Goal: Task Accomplishment & Management: Use online tool/utility

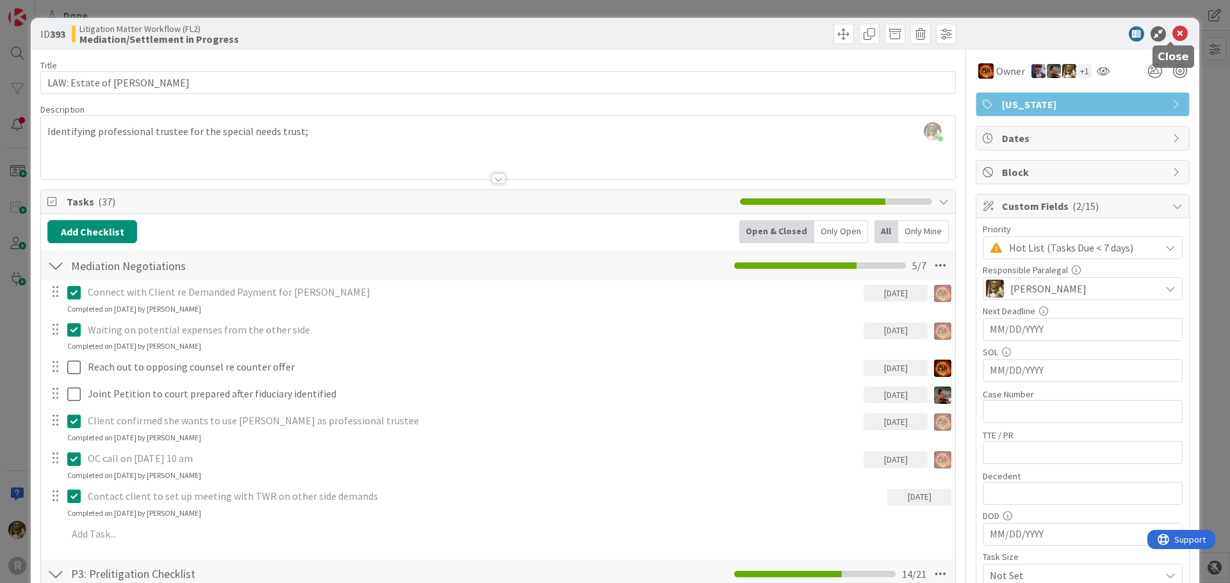
click at [1172, 34] on icon at bounding box center [1179, 33] width 15 height 15
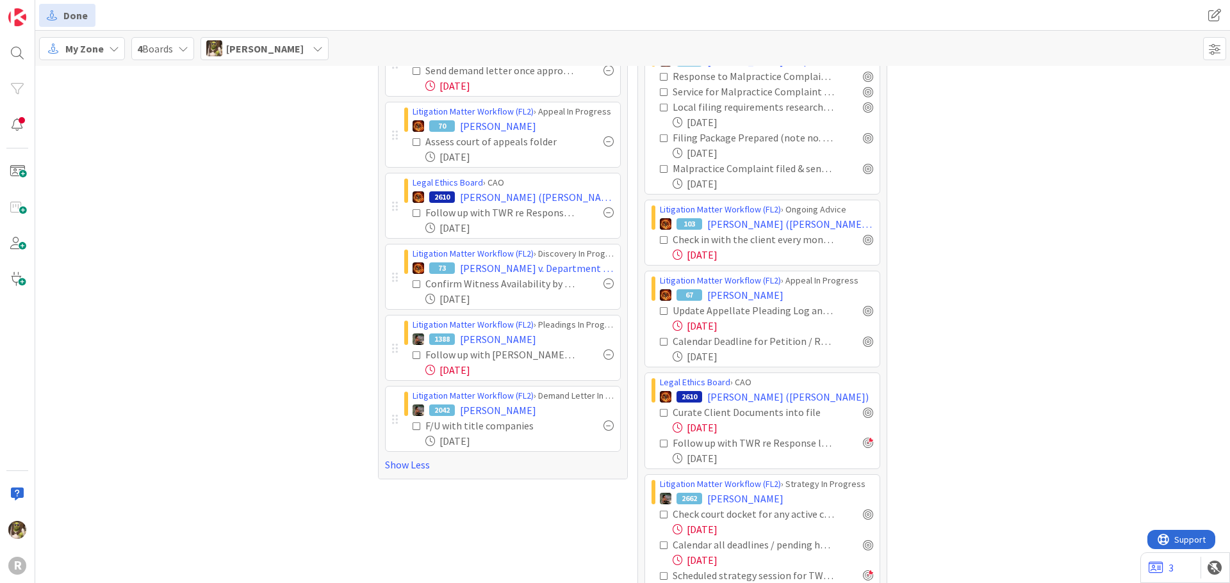
scroll to position [384, 0]
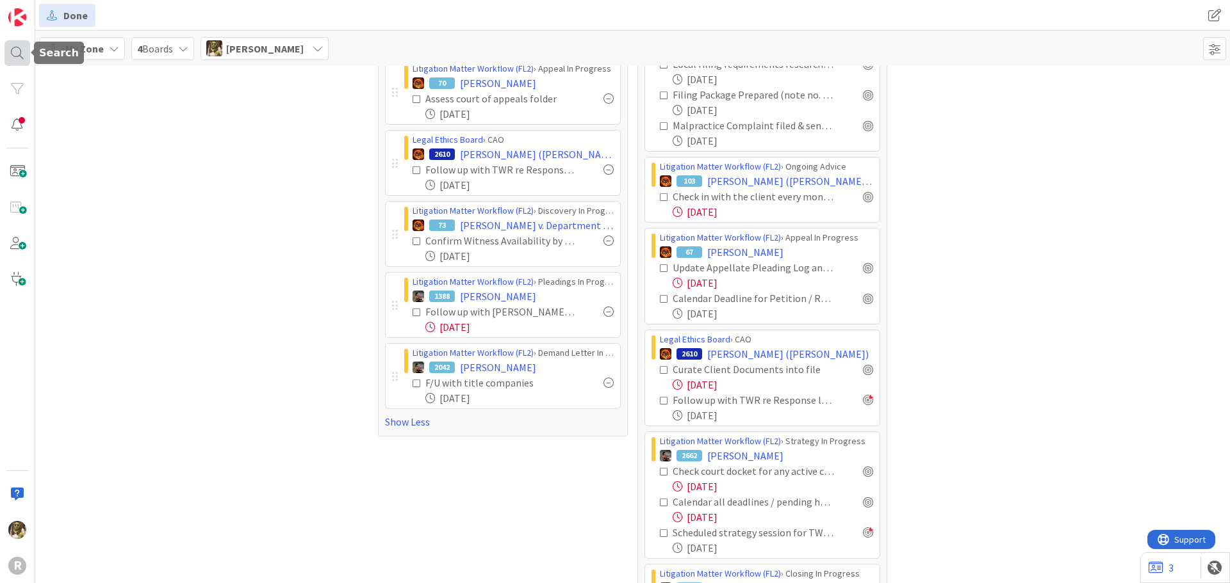
click at [24, 59] on div at bounding box center [17, 53] width 26 height 26
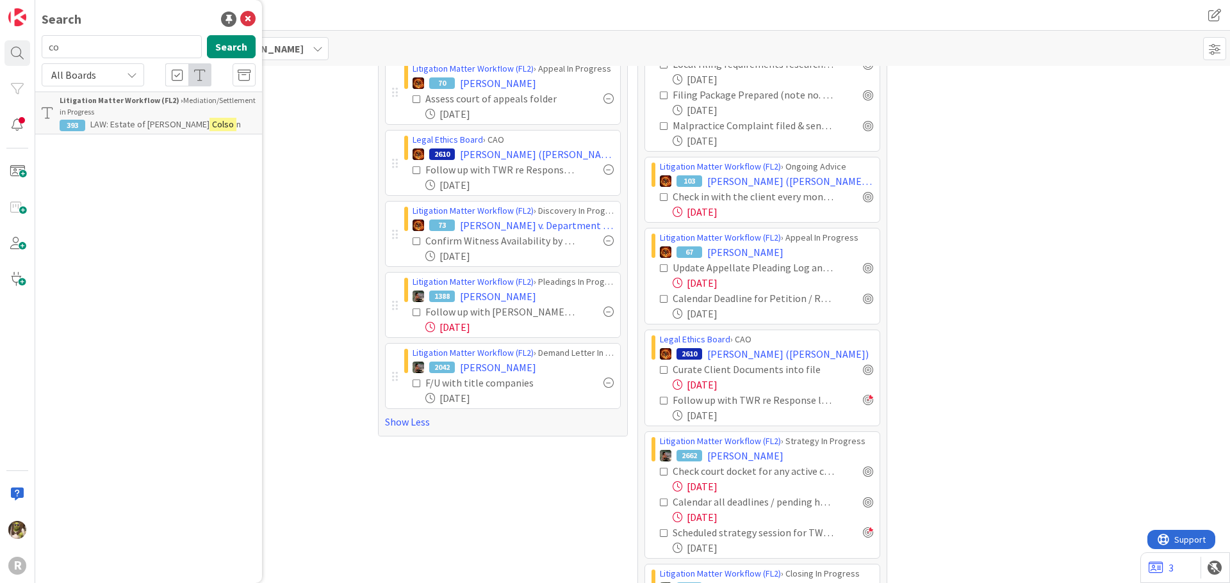
type input "c"
type input "[PERSON_NAME]"
click at [204, 110] on p "[PERSON_NAME]" at bounding box center [158, 112] width 196 height 13
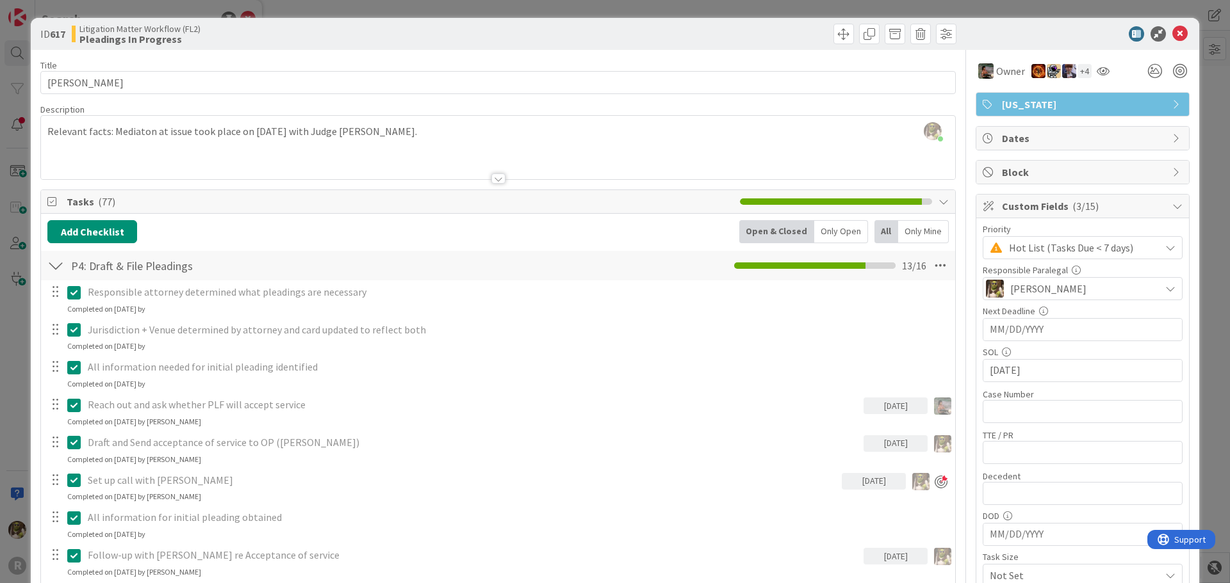
click at [829, 233] on div "Only Open" at bounding box center [841, 231] width 54 height 23
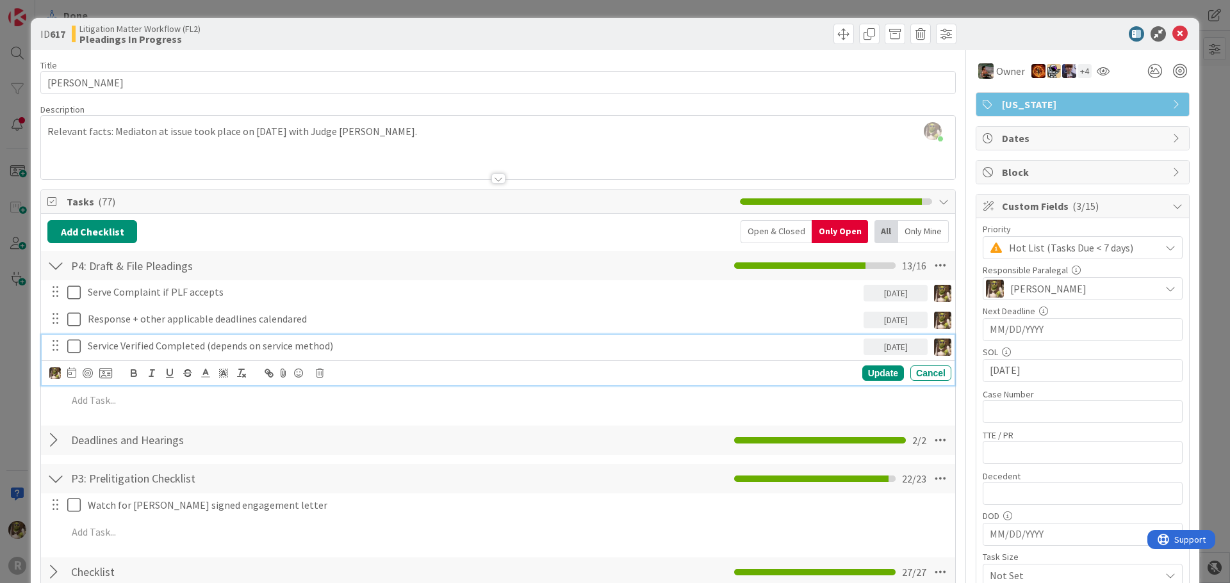
click at [323, 340] on p "Service Verified Completed (depends on service method)" at bounding box center [473, 346] width 770 height 15
click at [88, 373] on div at bounding box center [88, 373] width 10 height 10
click at [378, 346] on p "Service Verified Completed (depends on service method)" at bounding box center [462, 346] width 749 height 15
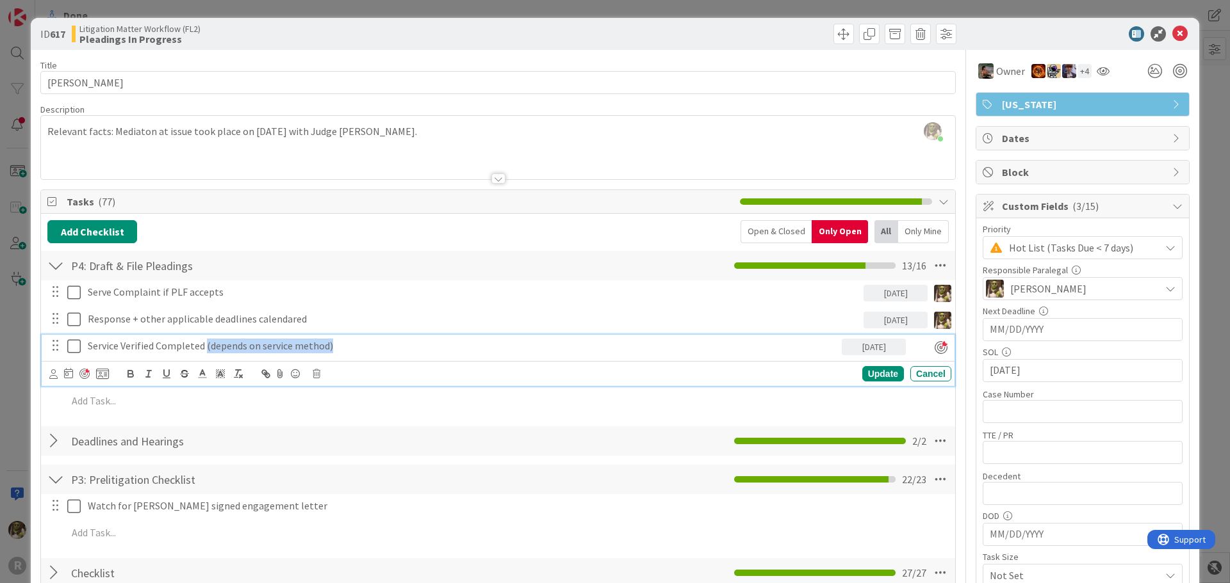
drag, startPoint x: 333, startPoint y: 344, endPoint x: 205, endPoint y: 342, distance: 128.1
click at [205, 342] on p "Service Verified Completed (depends on service method)" at bounding box center [462, 346] width 749 height 15
click at [56, 375] on icon at bounding box center [53, 375] width 8 height 10
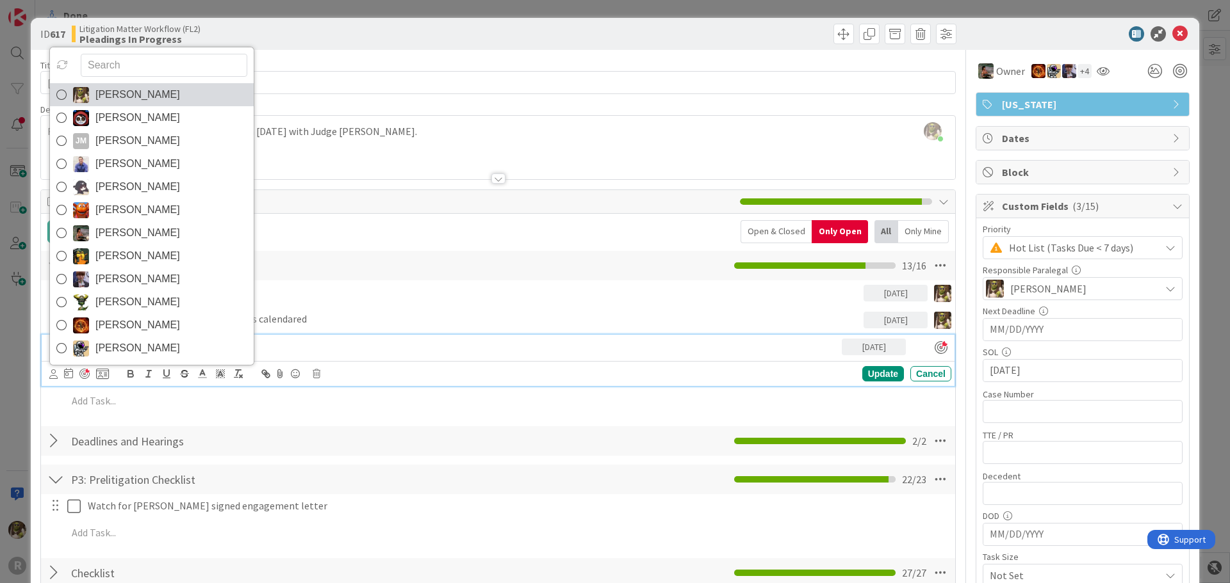
click at [58, 95] on icon at bounding box center [61, 94] width 10 height 19
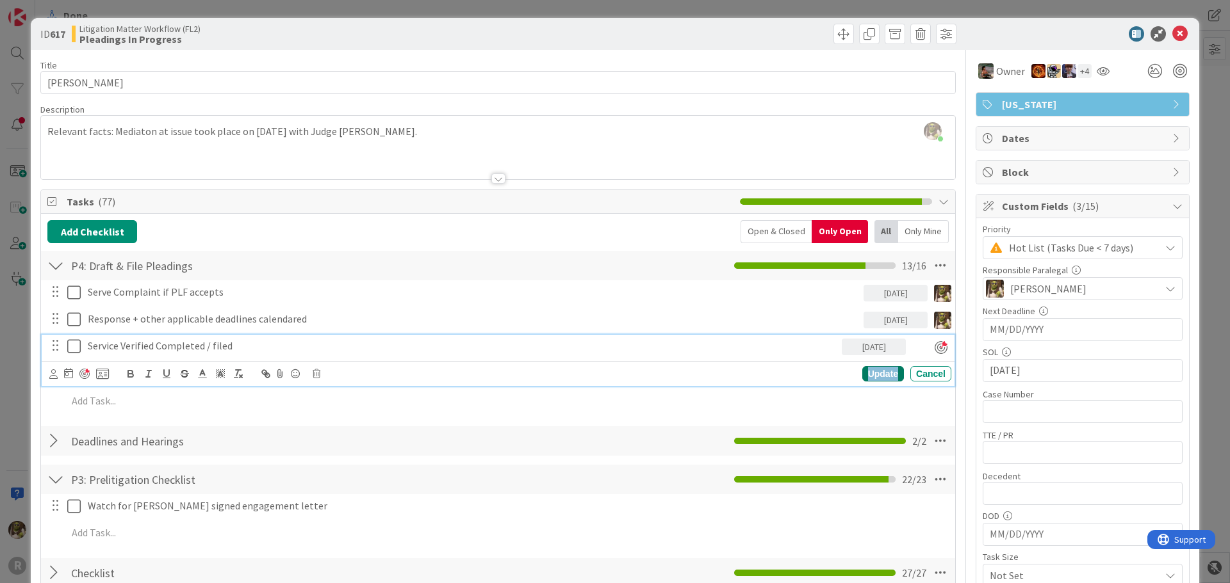
click at [867, 373] on div "Update" at bounding box center [883, 373] width 42 height 15
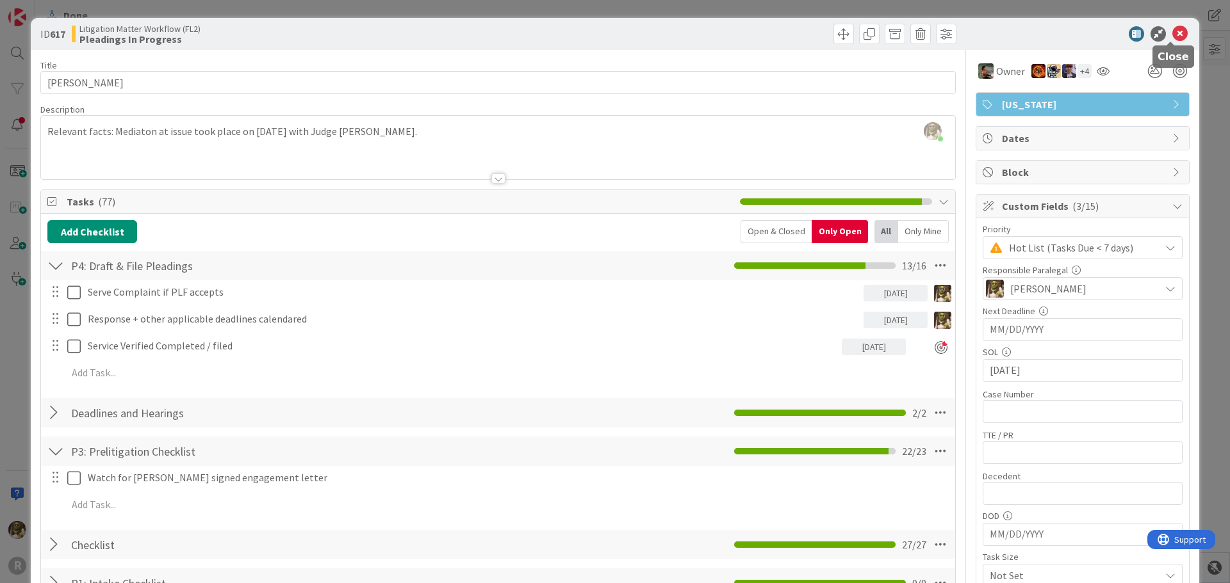
click at [1172, 33] on icon at bounding box center [1179, 33] width 15 height 15
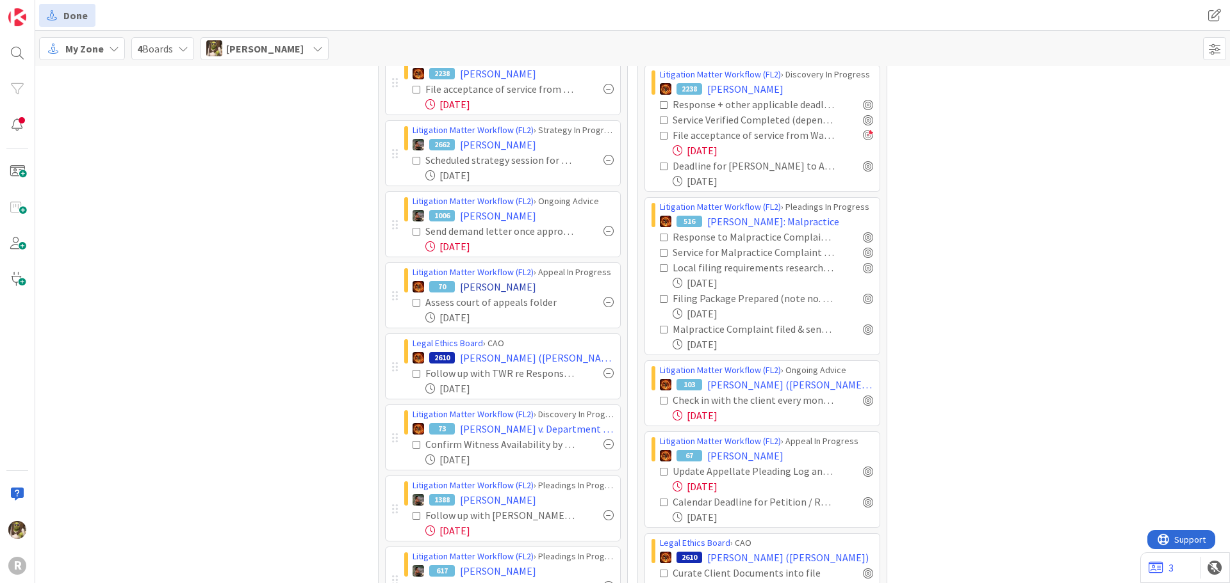
scroll to position [256, 0]
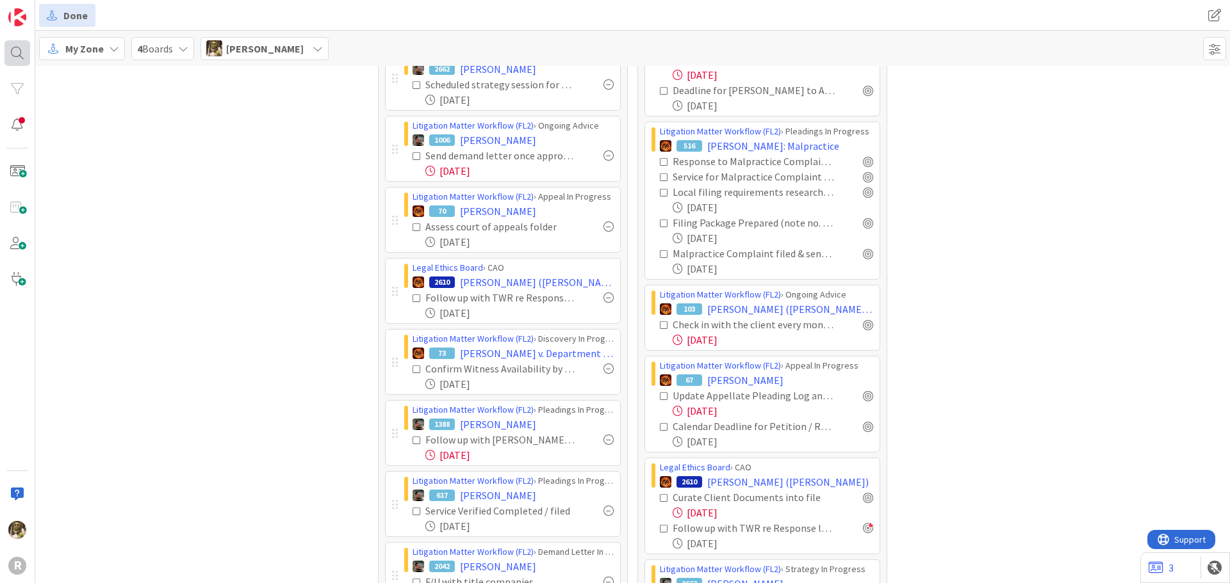
click at [18, 58] on div at bounding box center [17, 53] width 26 height 26
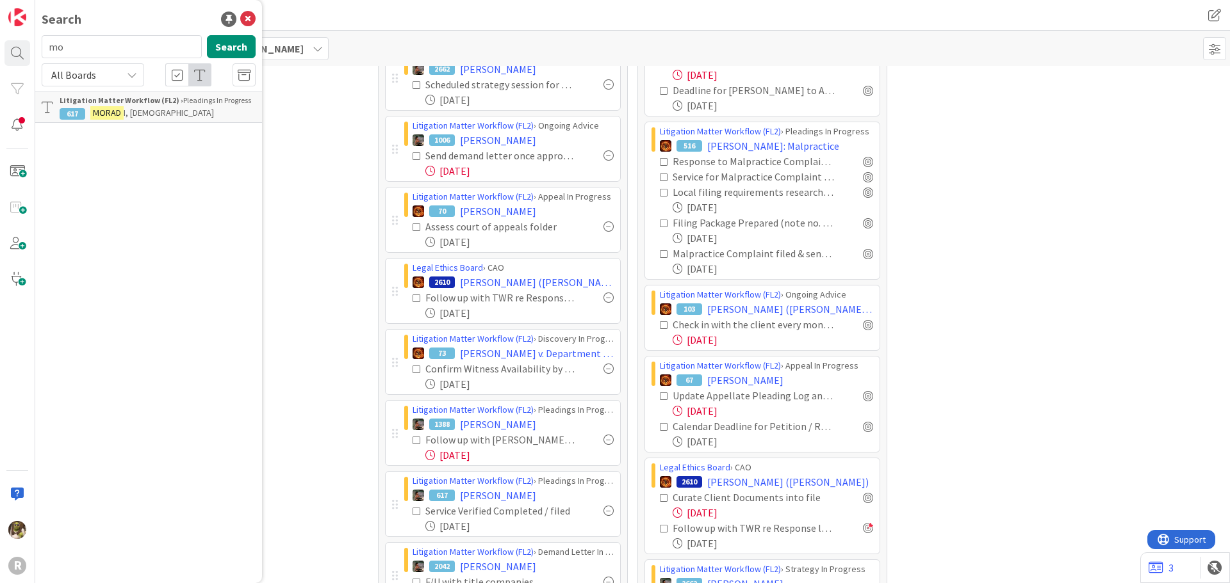
type input "m"
type input "[PERSON_NAME]"
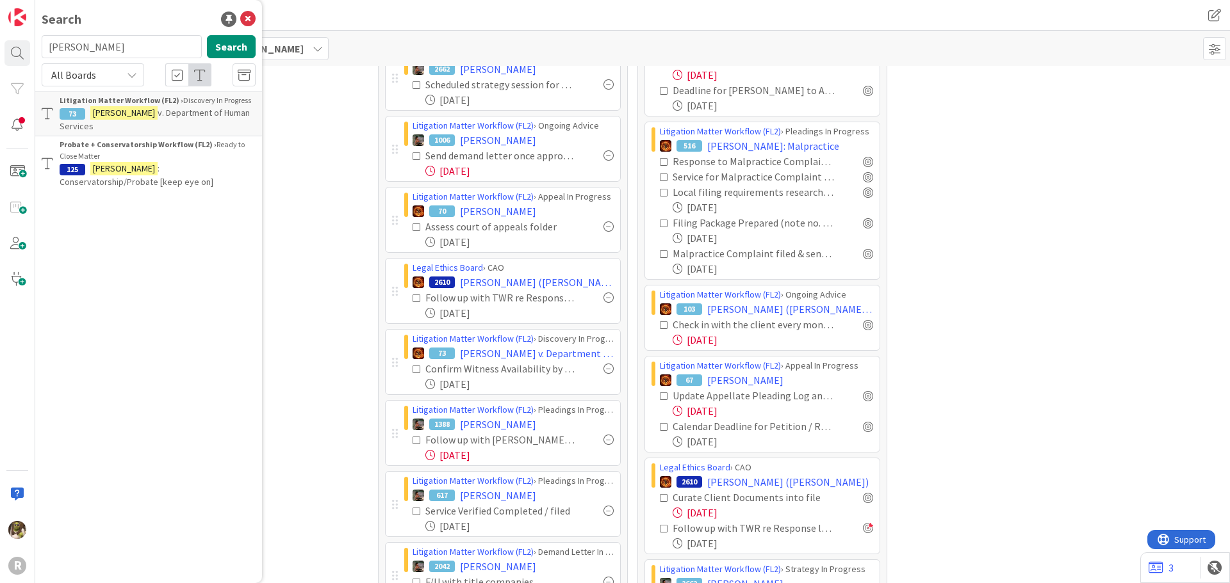
click at [97, 105] on div "Litigation Matter Workflow (FL2) › Discovery In Progress" at bounding box center [158, 101] width 196 height 12
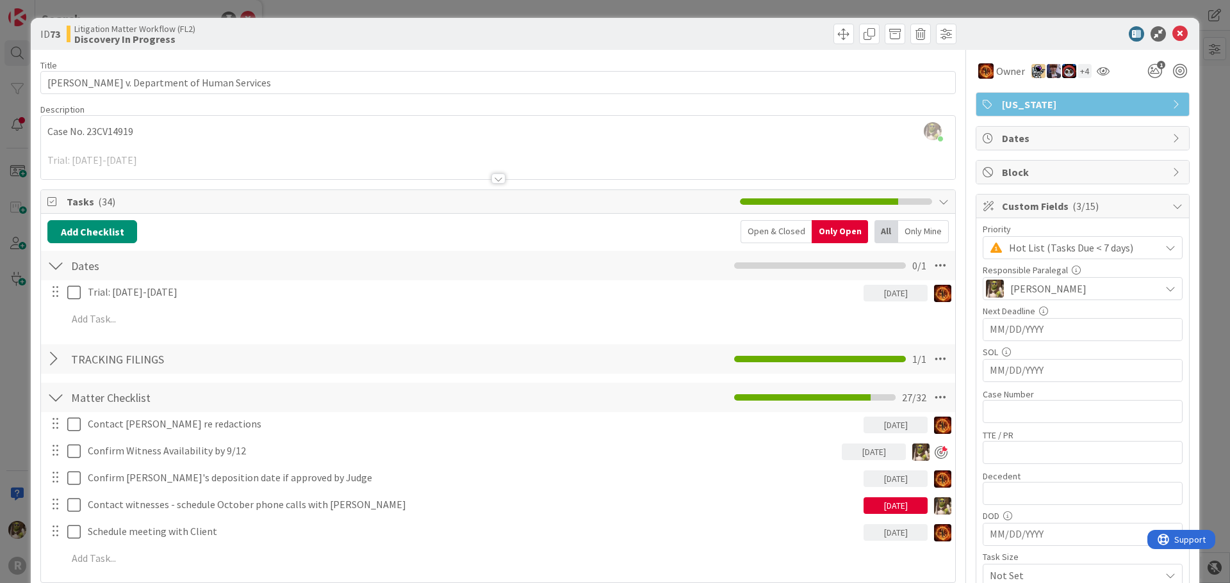
click at [492, 177] on div at bounding box center [498, 179] width 14 height 10
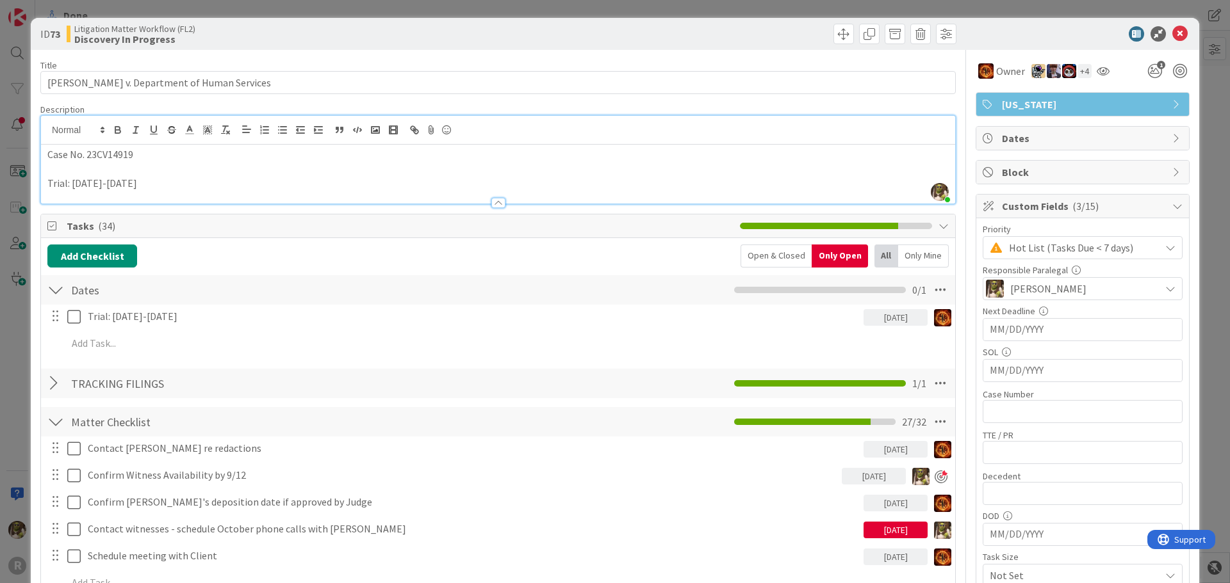
click at [1171, 42] on div "ID 73 Litigation Matter Workflow (FL2) Discovery In Progress" at bounding box center [615, 34] width 1168 height 32
click at [1172, 35] on icon at bounding box center [1179, 33] width 15 height 15
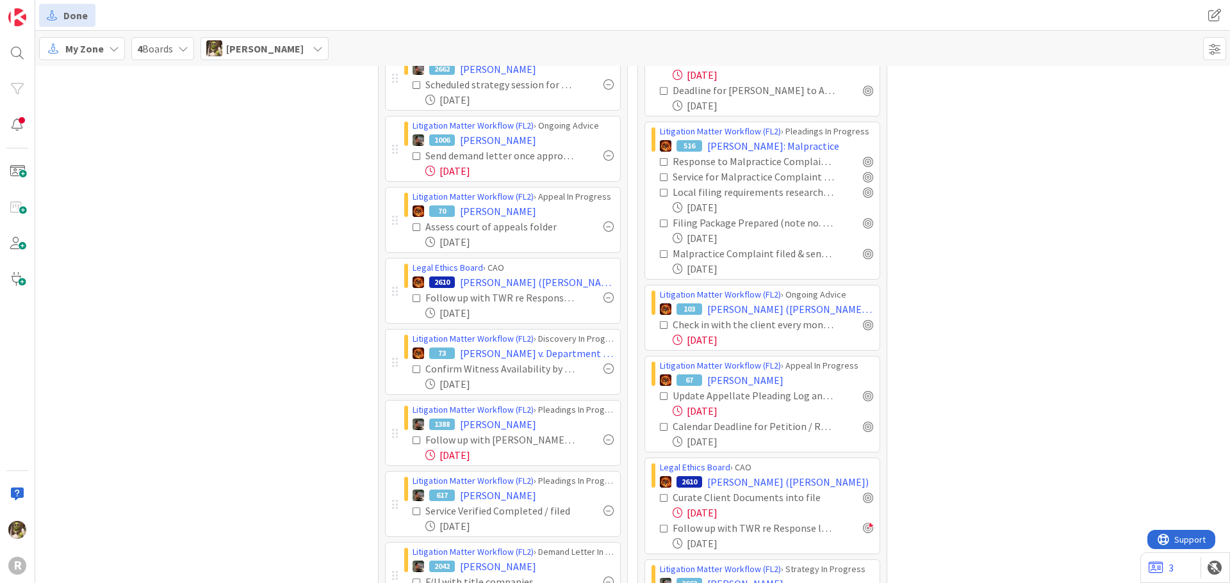
click at [412, 440] on icon at bounding box center [416, 440] width 9 height 9
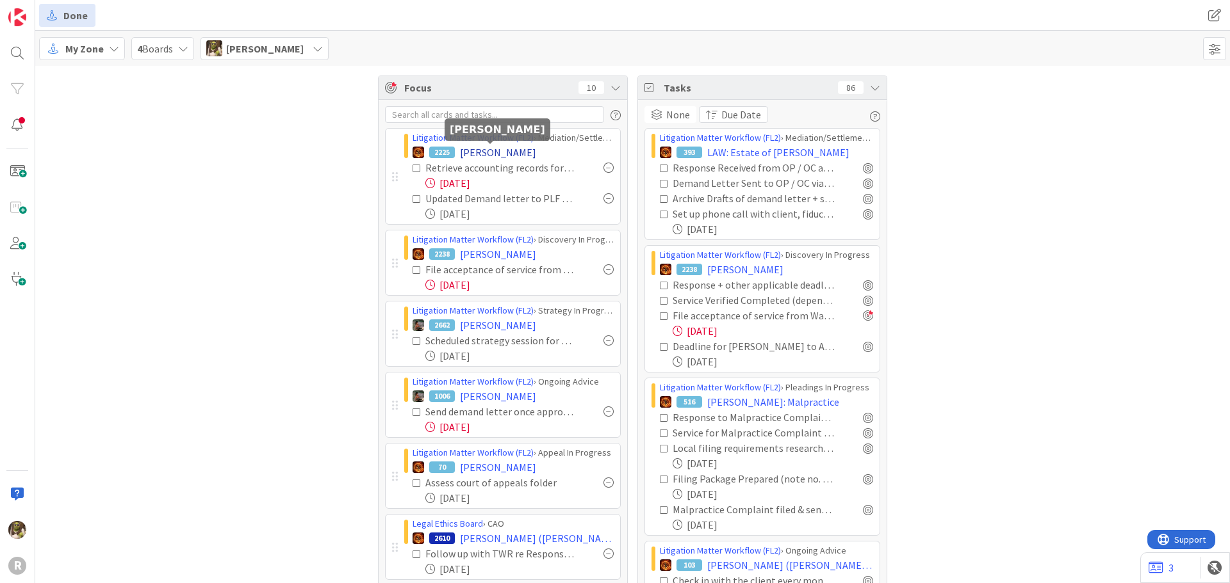
click at [505, 153] on span "[PERSON_NAME]" at bounding box center [498, 152] width 76 height 15
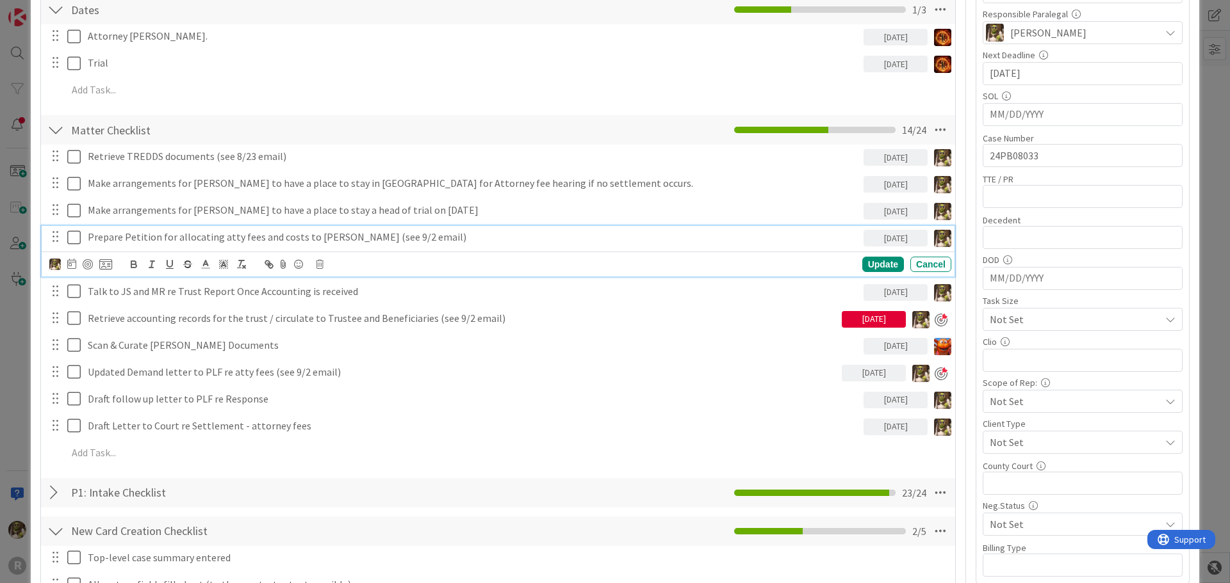
click at [183, 238] on p "Prepare Petition for allocating atty fees and costs to [PERSON_NAME] (see 9/2 e…" at bounding box center [473, 237] width 770 height 15
click at [88, 266] on div at bounding box center [88, 264] width 10 height 10
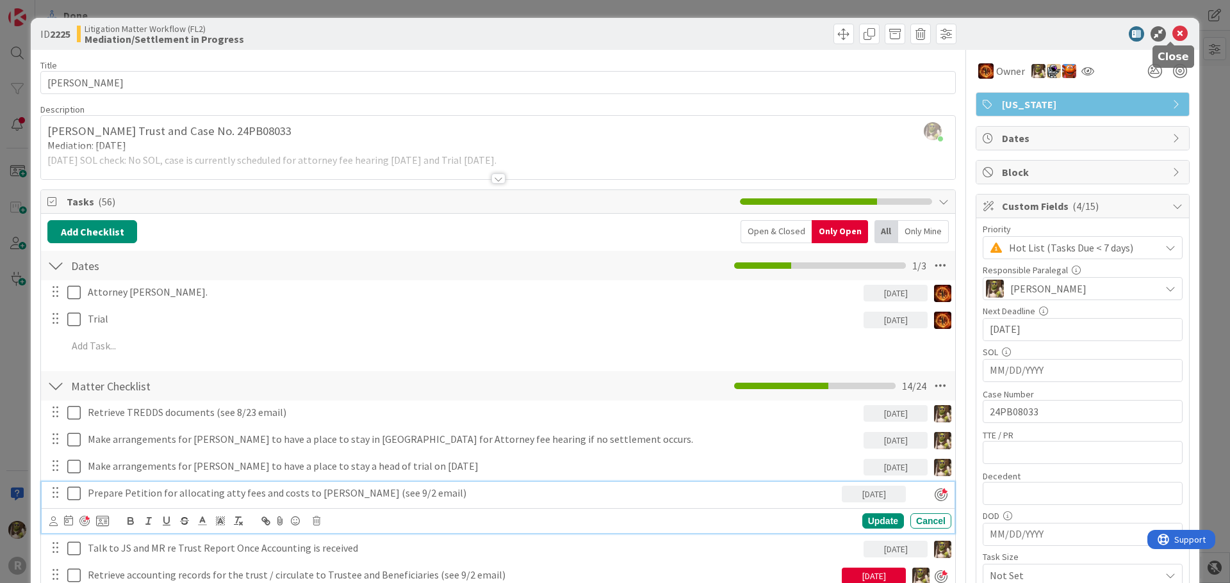
click at [1172, 35] on icon at bounding box center [1179, 33] width 15 height 15
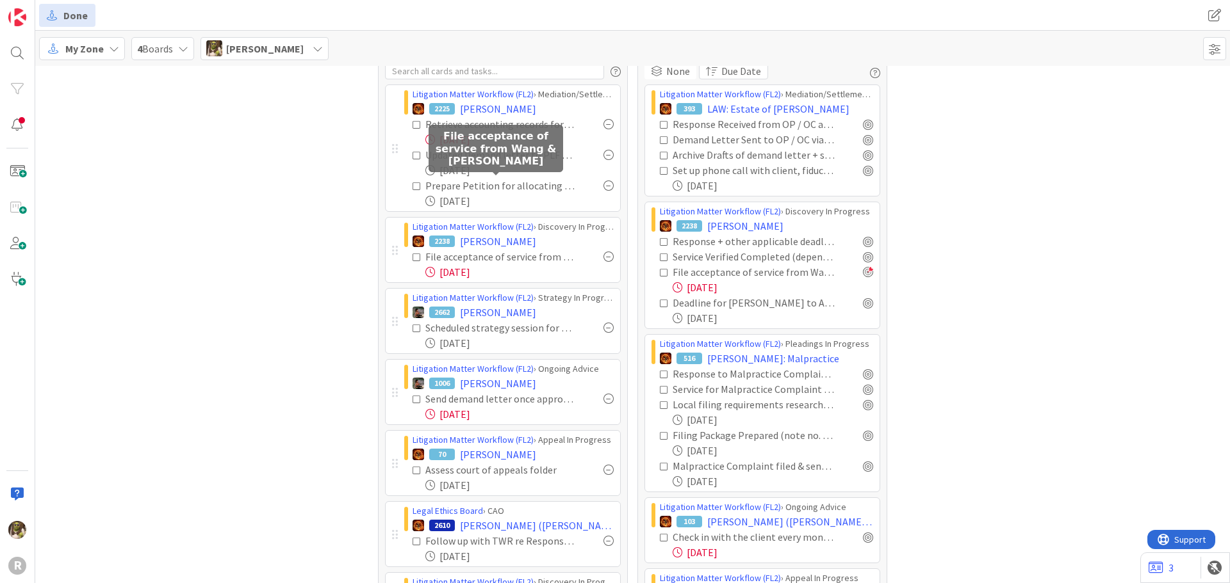
scroll to position [128, 0]
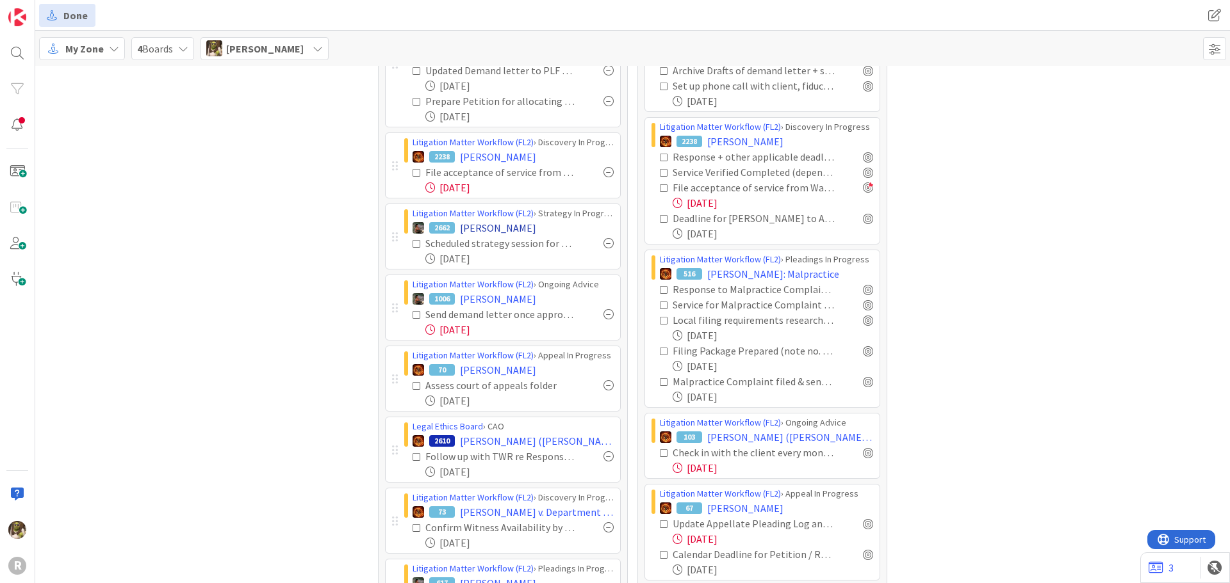
click at [516, 228] on span "[PERSON_NAME]" at bounding box center [498, 227] width 76 height 15
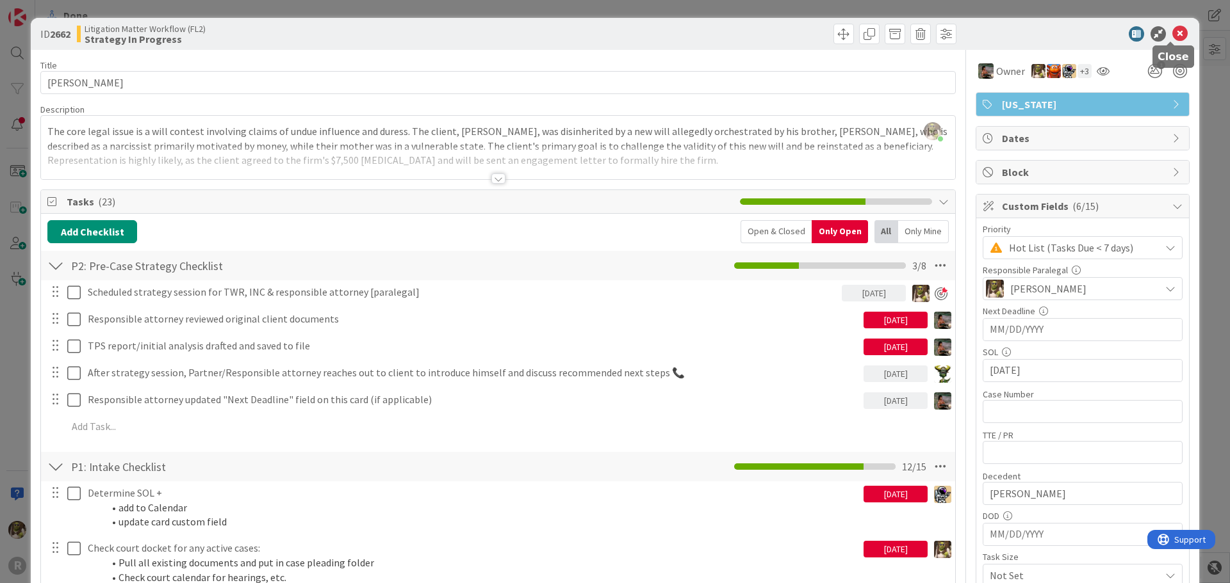
click at [1173, 31] on icon at bounding box center [1179, 33] width 15 height 15
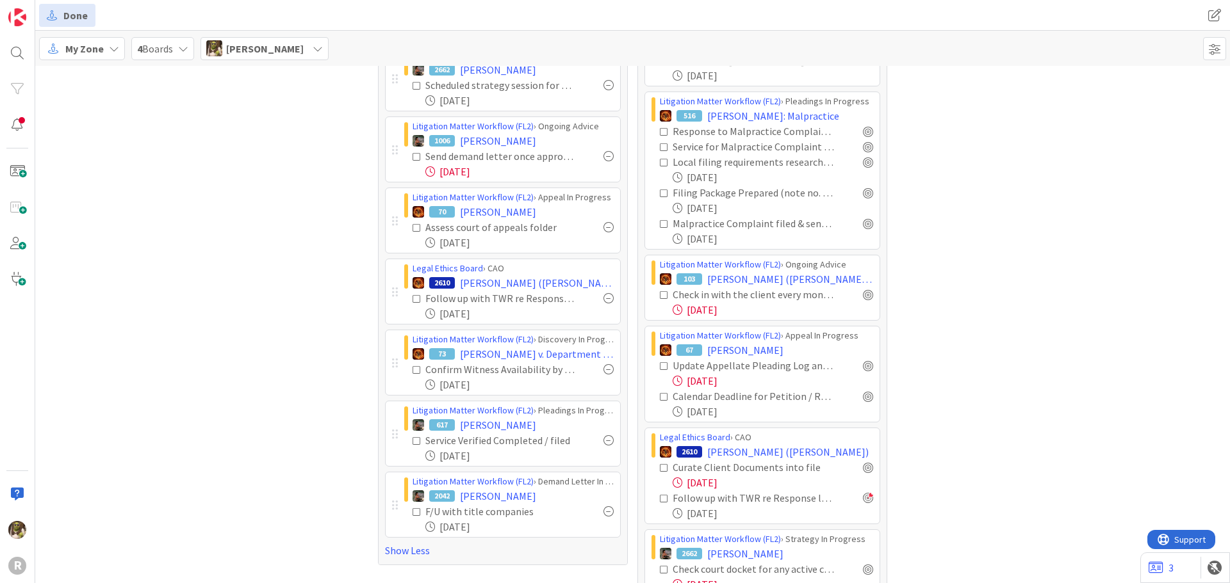
scroll to position [256, 0]
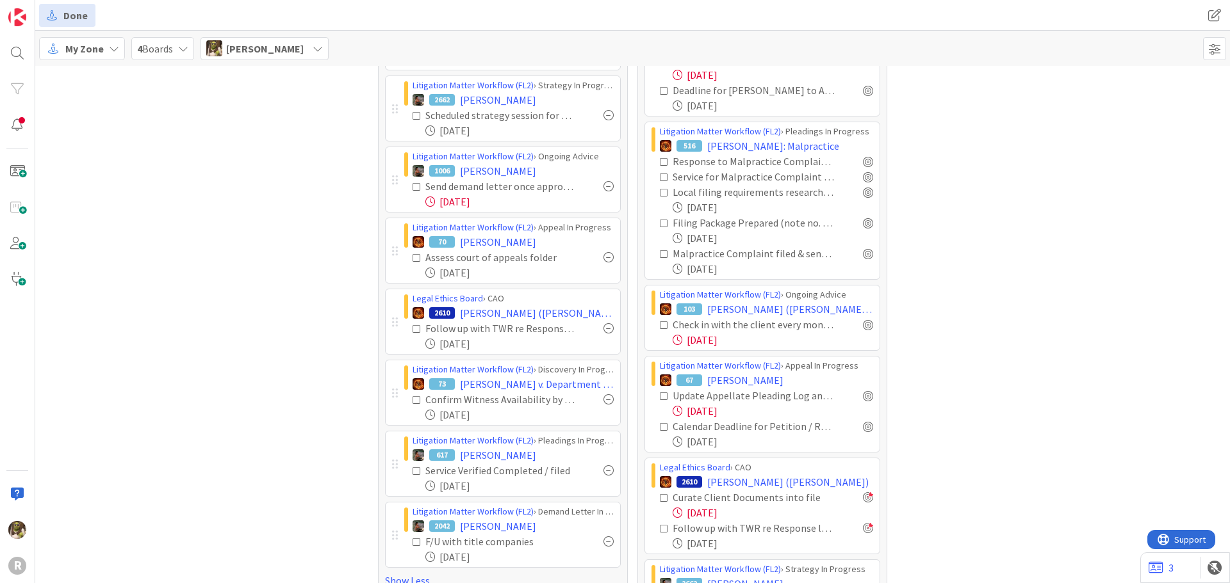
click at [863, 500] on div at bounding box center [868, 497] width 10 height 10
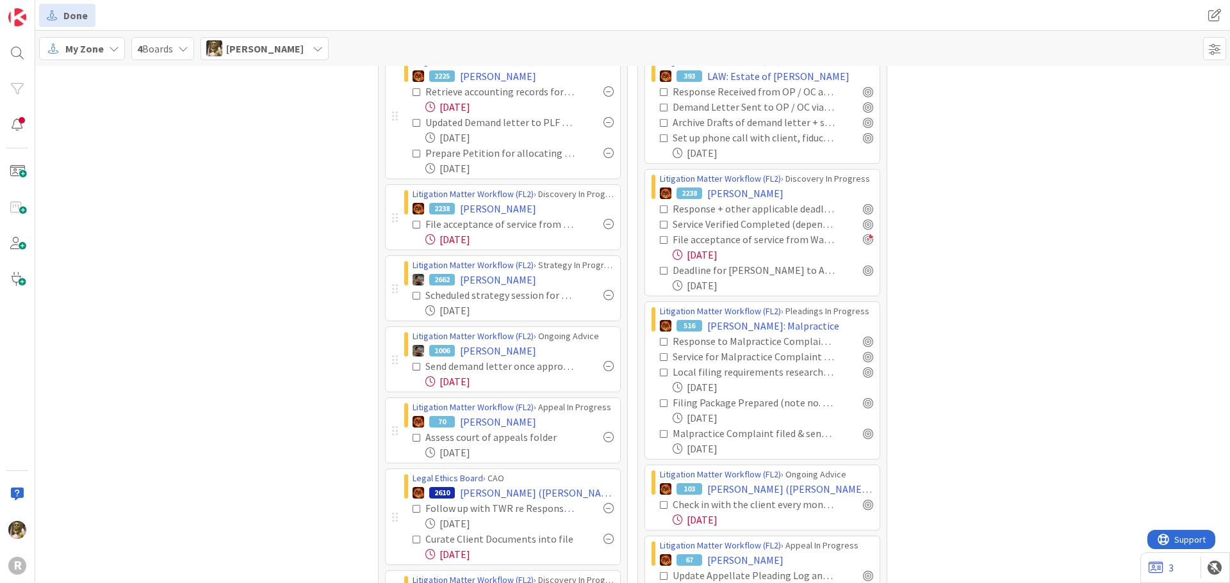
scroll to position [0, 0]
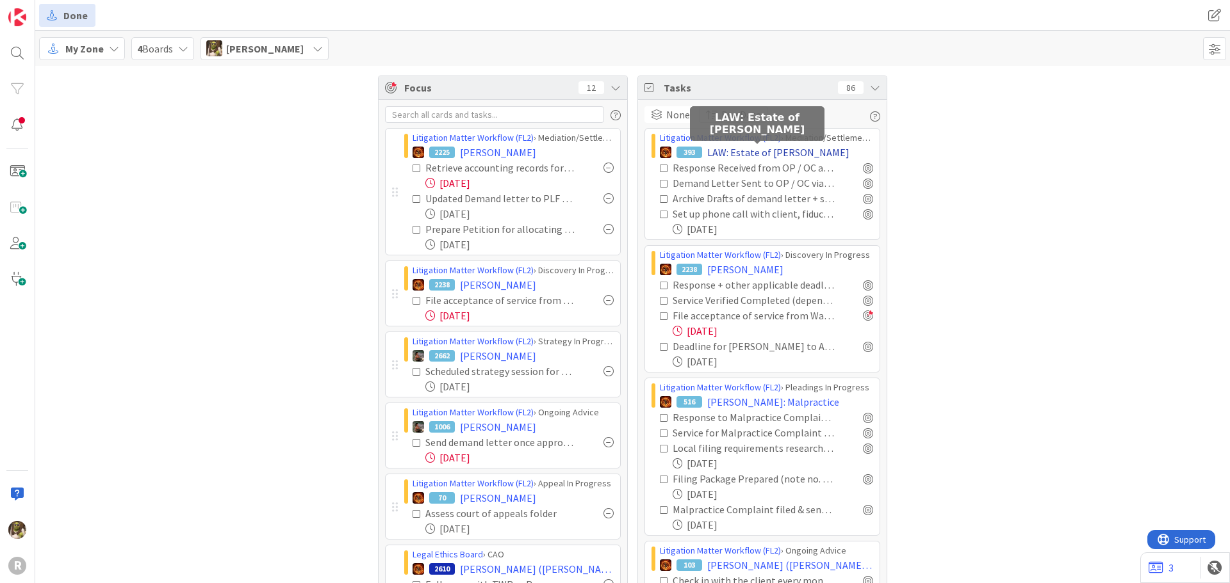
click at [736, 150] on span "LAW: Estate of [PERSON_NAME]" at bounding box center [778, 152] width 142 height 15
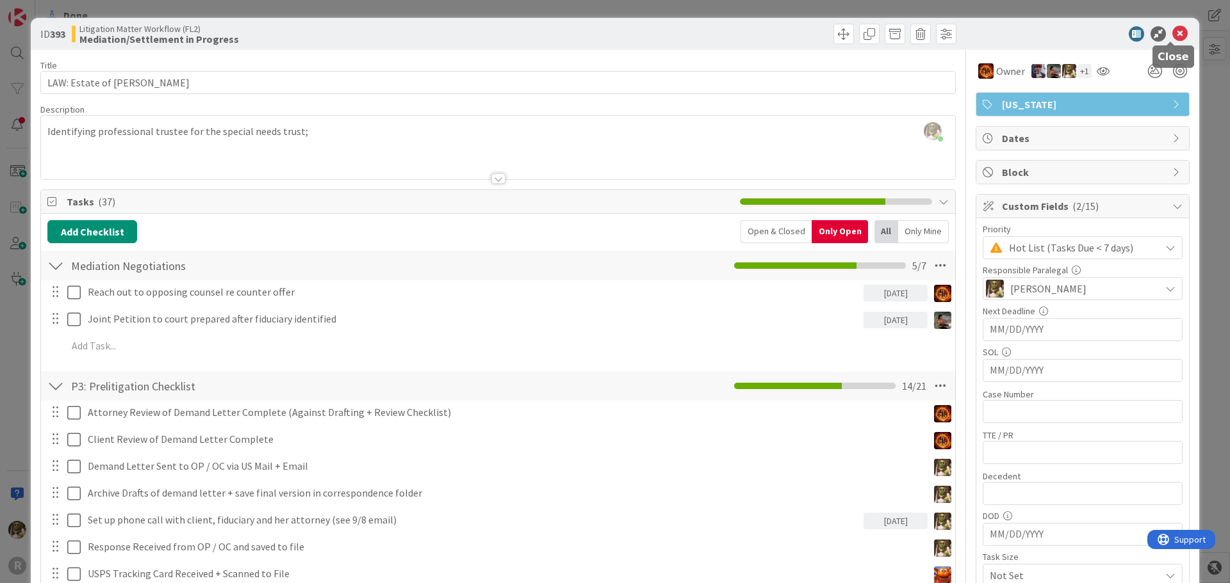
click at [1172, 34] on icon at bounding box center [1179, 33] width 15 height 15
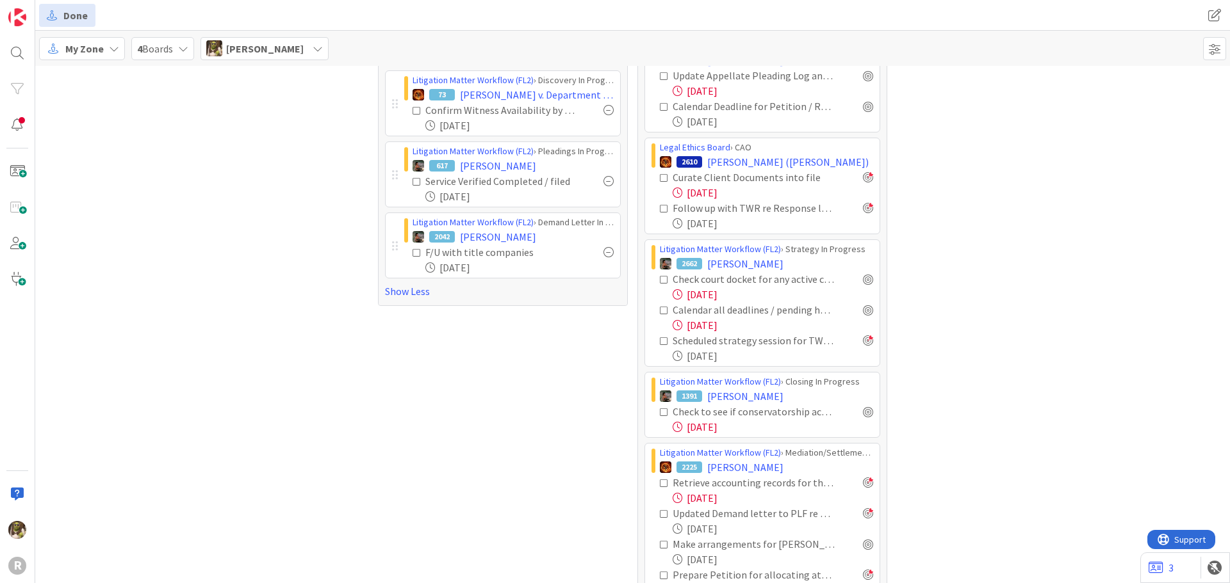
scroll to position [384, 0]
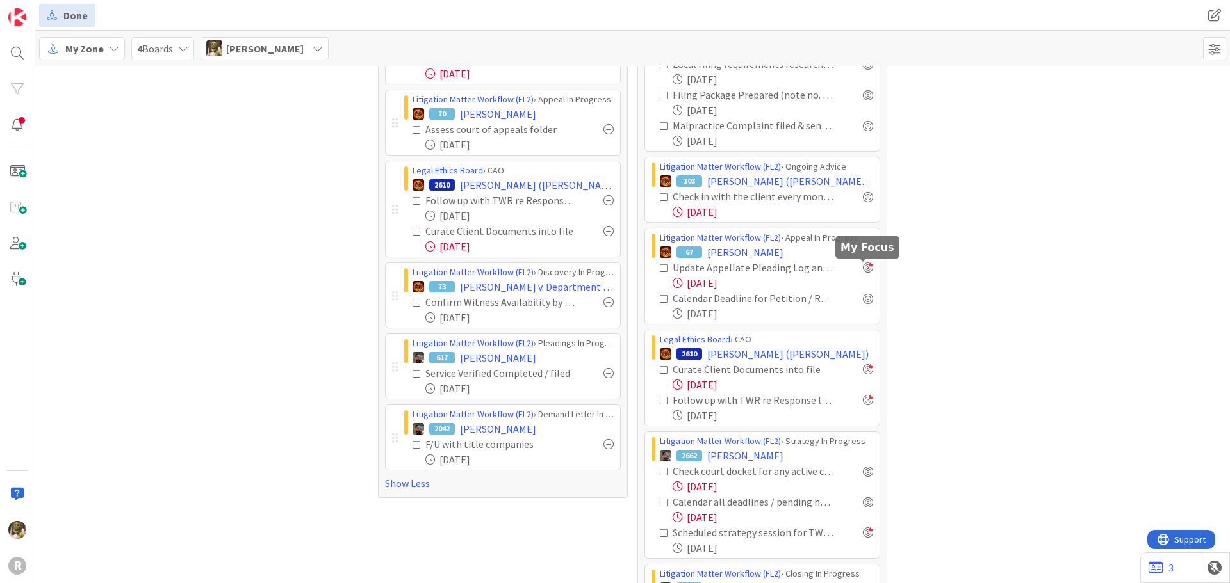
click at [864, 266] on div at bounding box center [868, 268] width 10 height 10
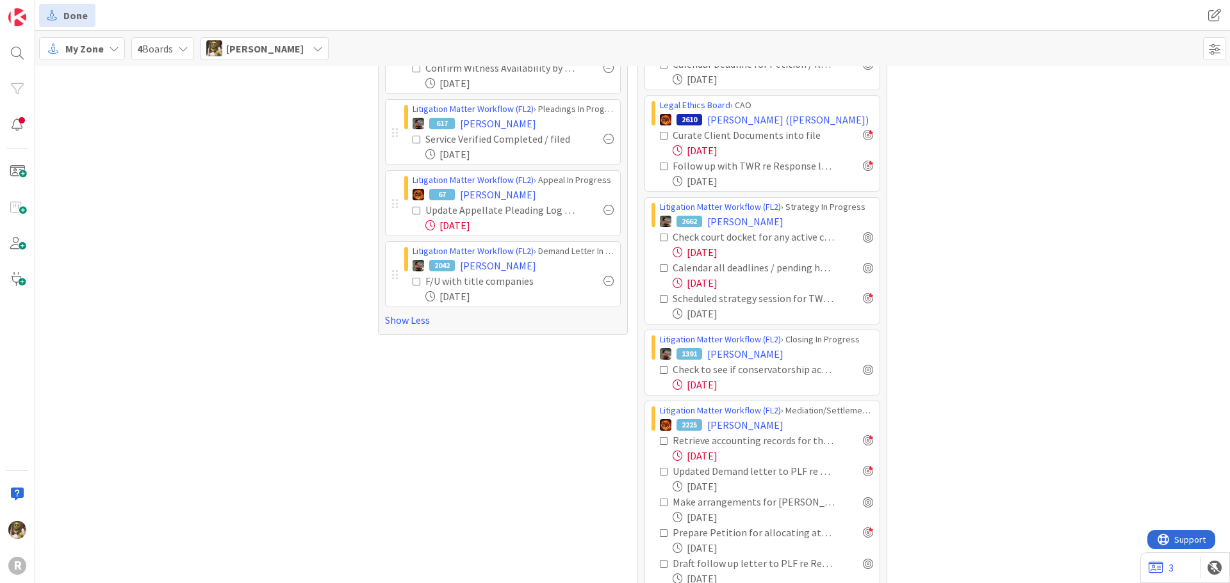
scroll to position [640, 0]
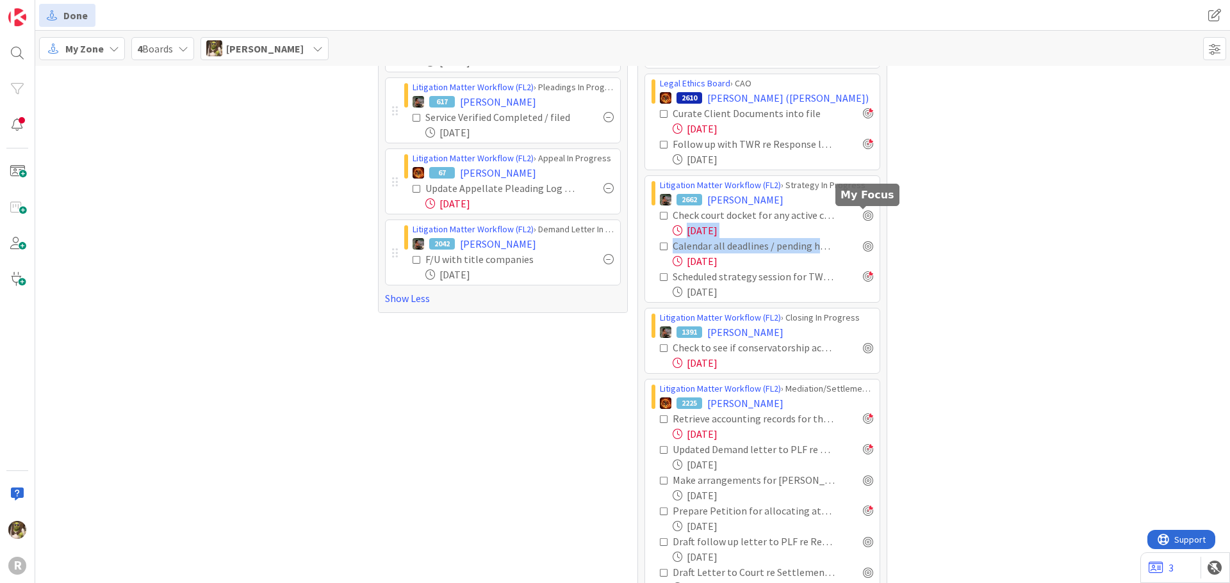
click at [852, 245] on div "Check court docket for any active cases: Pull all existing documents and put in…" at bounding box center [762, 253] width 222 height 92
click at [863, 216] on div at bounding box center [868, 215] width 10 height 10
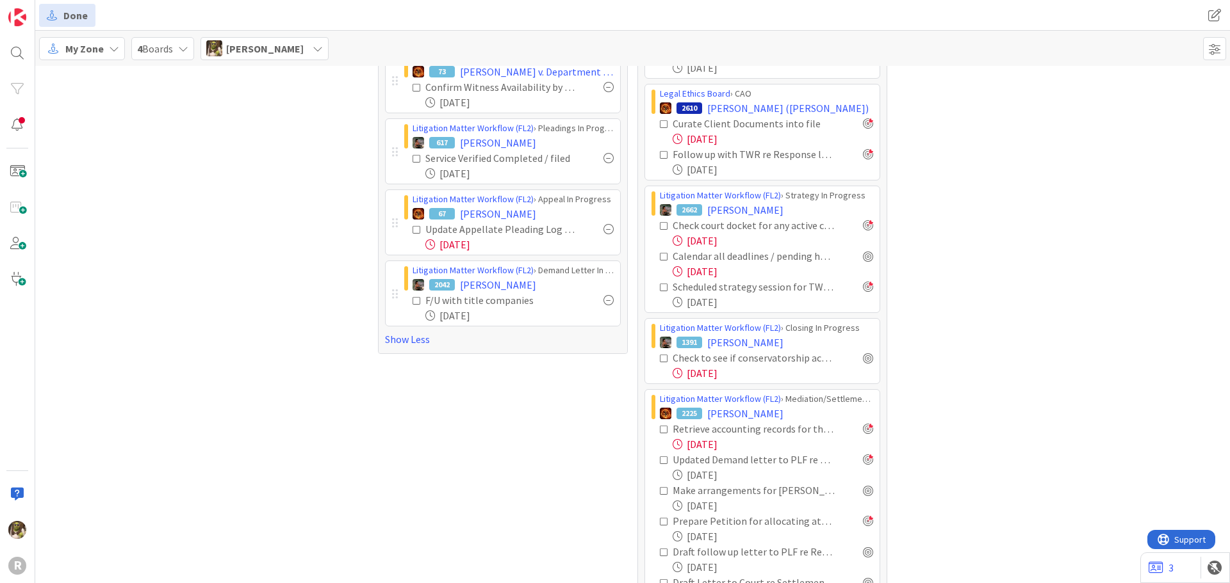
scroll to position [607, 0]
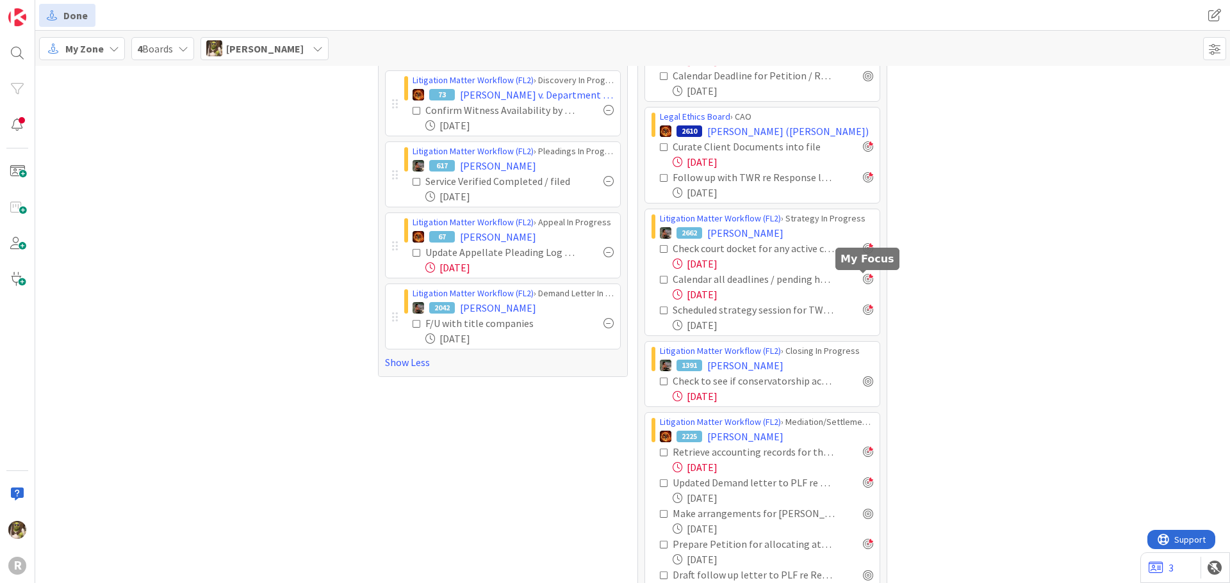
click at [863, 279] on div at bounding box center [868, 279] width 10 height 10
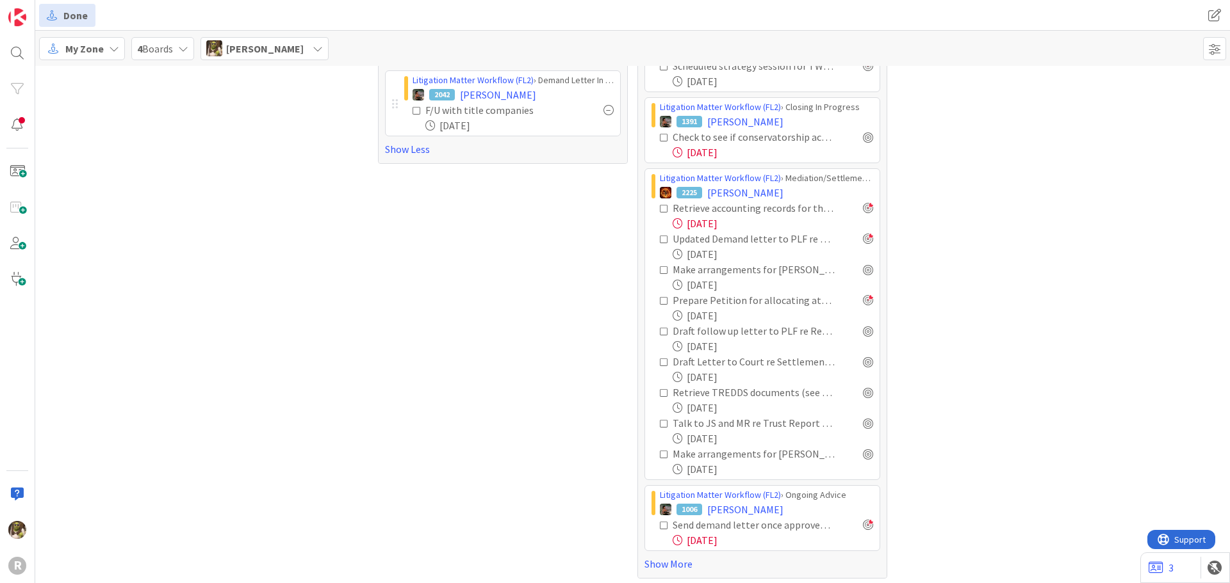
scroll to position [856, 0]
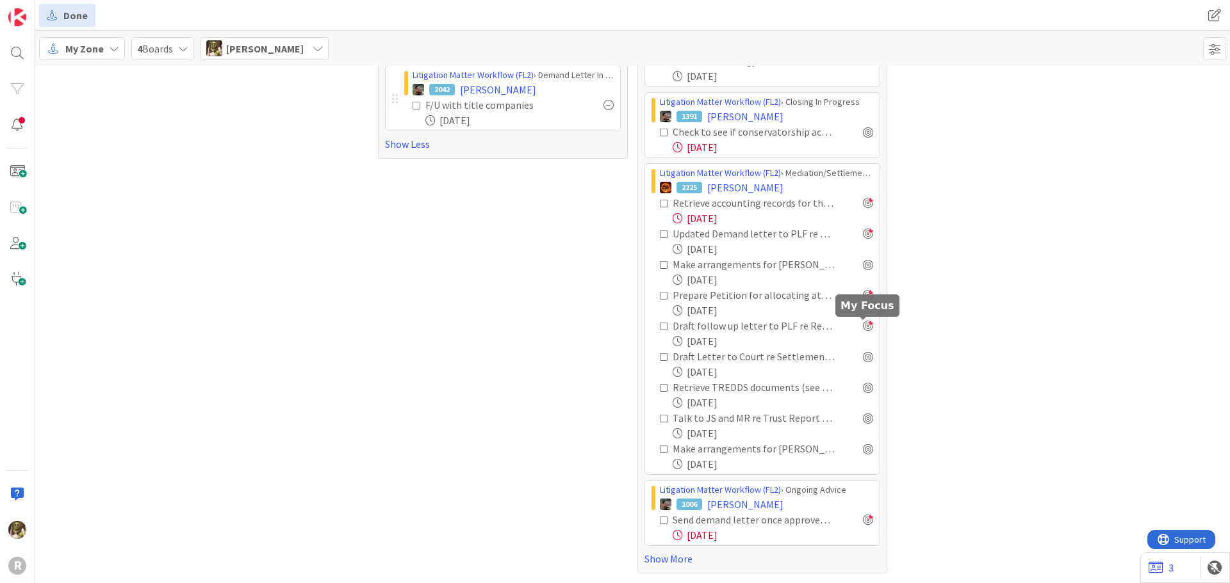
click at [863, 324] on div at bounding box center [868, 326] width 10 height 10
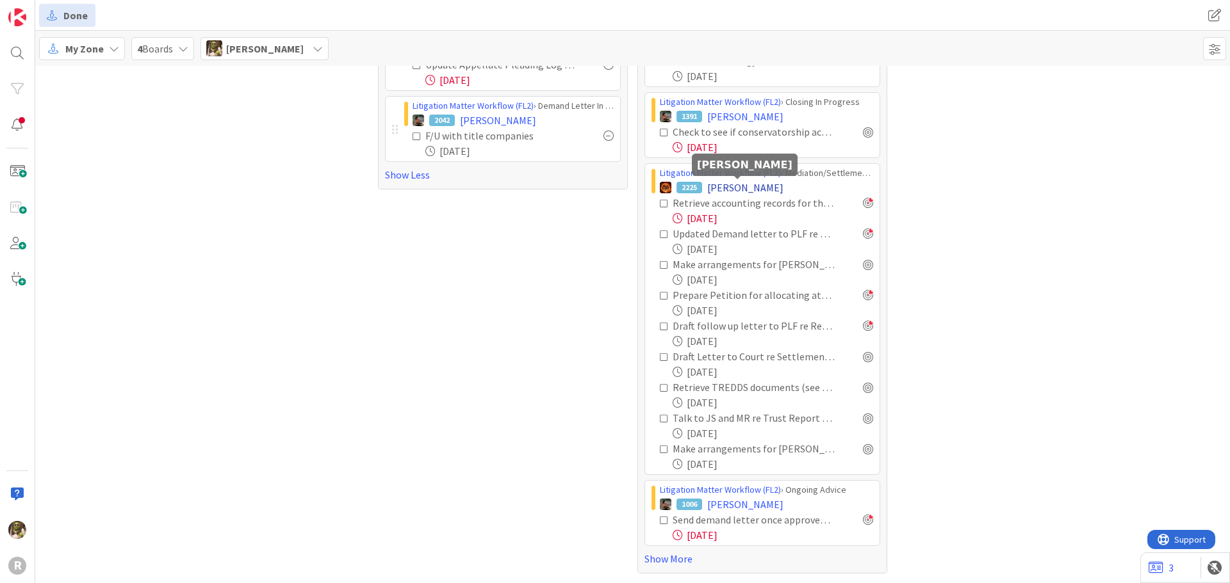
click at [760, 189] on span "[PERSON_NAME]" at bounding box center [745, 187] width 76 height 15
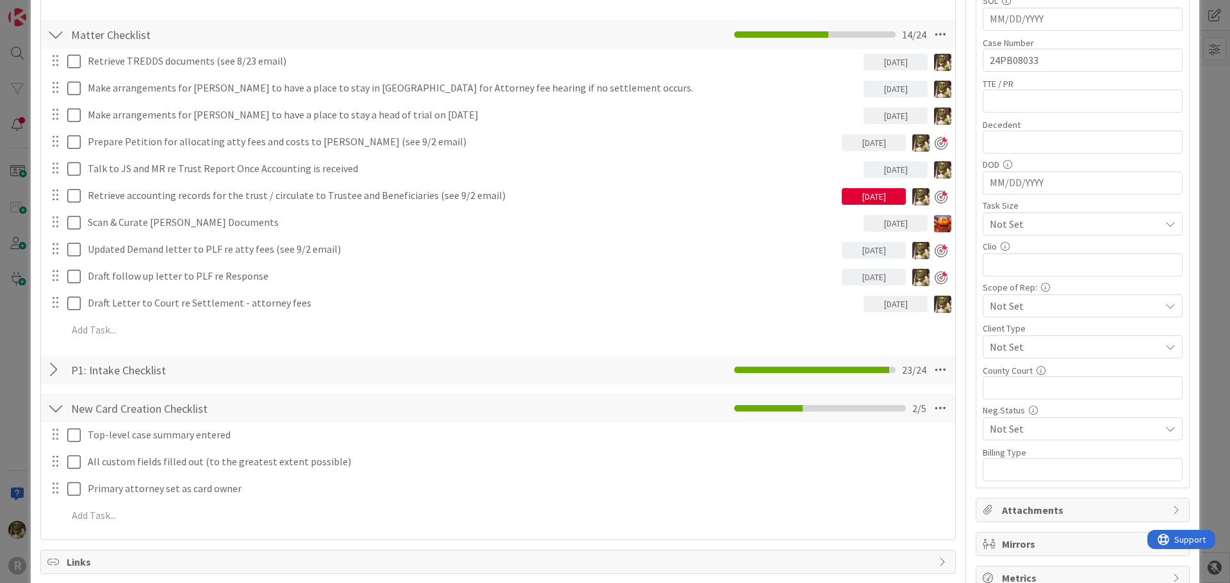
scroll to position [448, 0]
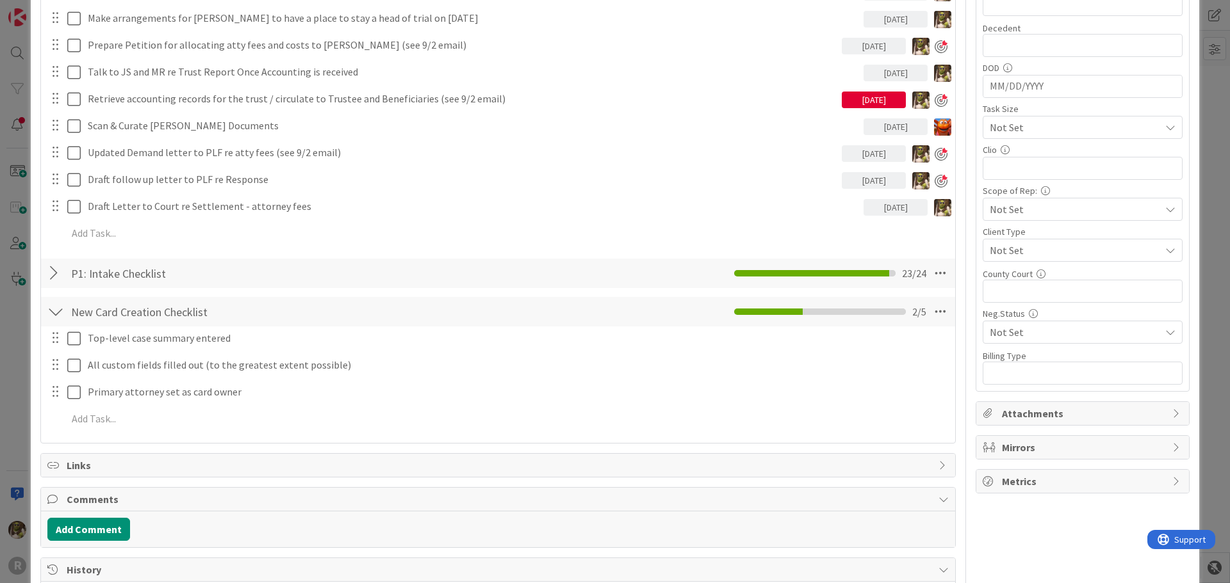
click at [59, 270] on div at bounding box center [55, 273] width 17 height 23
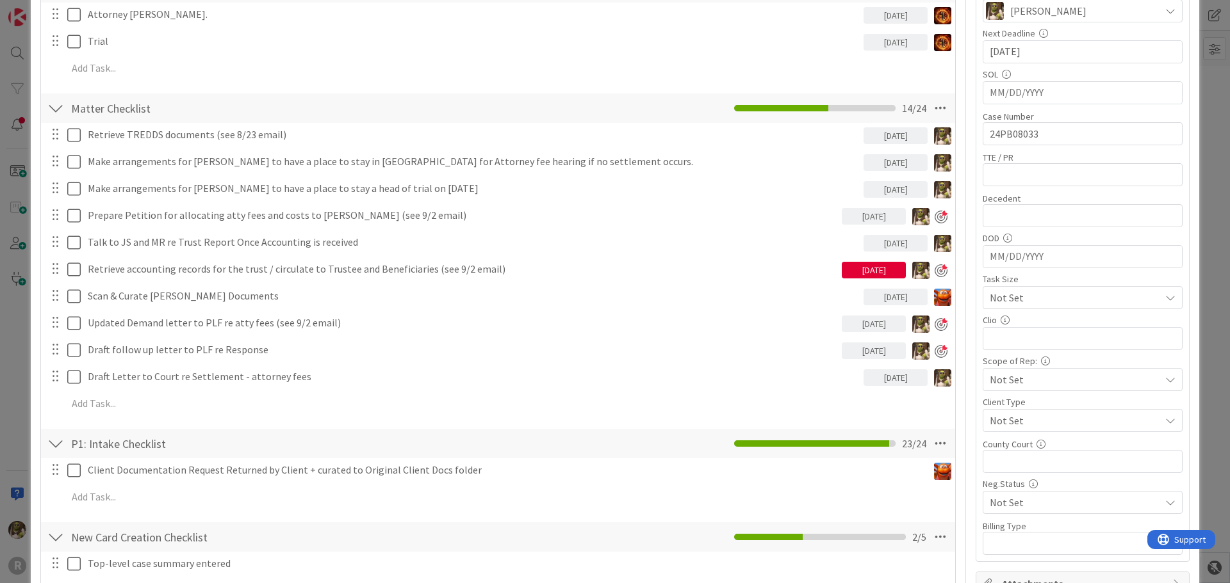
scroll to position [256, 0]
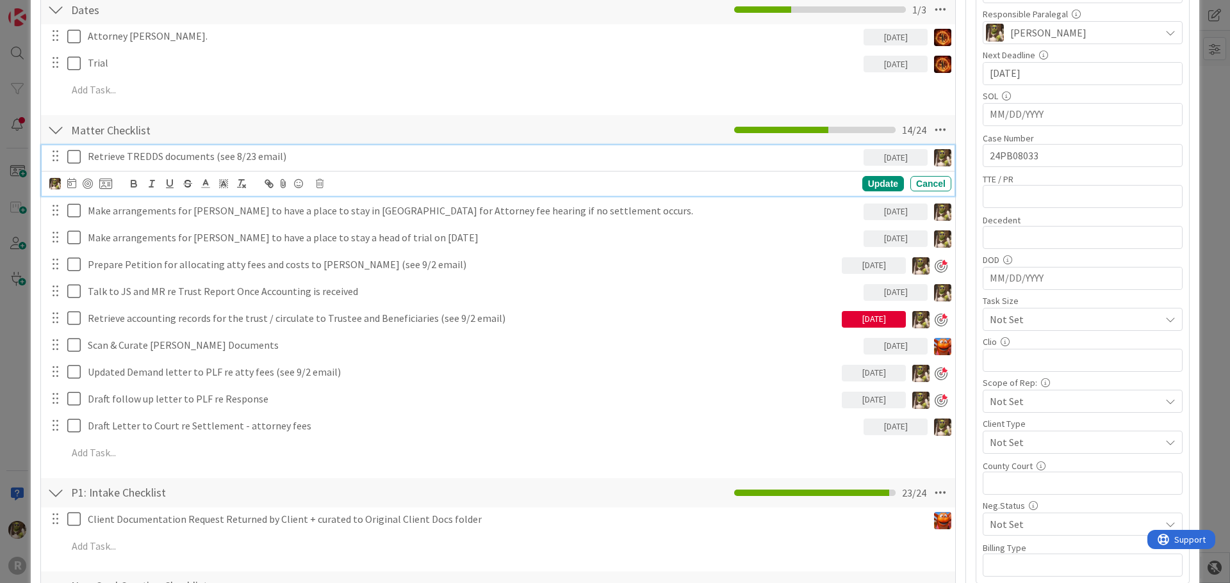
click at [76, 159] on icon at bounding box center [73, 156] width 13 height 15
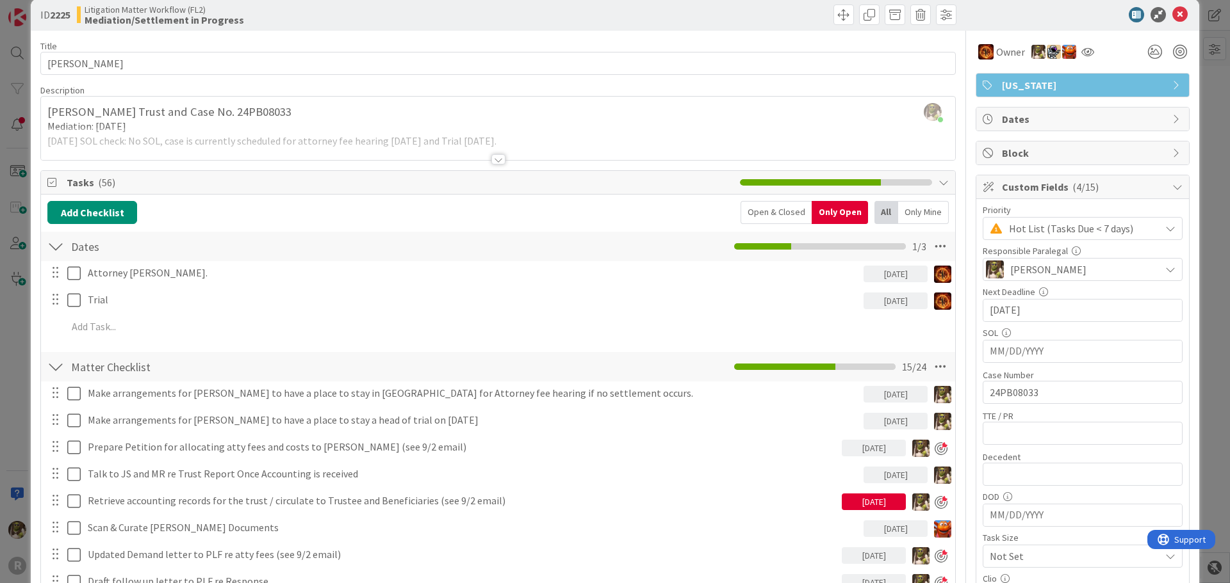
scroll to position [0, 0]
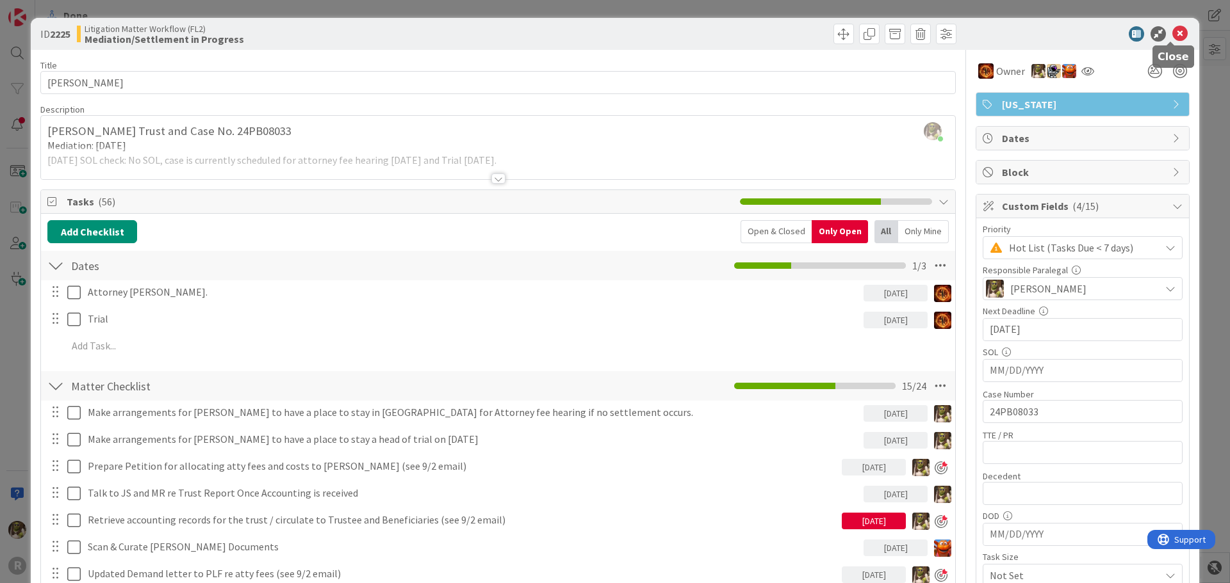
click at [1170, 25] on div "ID 2225 Litigation Matter Workflow (FL2) Mediation/Settlement in Progress" at bounding box center [615, 34] width 1168 height 32
click at [1173, 32] on icon at bounding box center [1179, 33] width 15 height 15
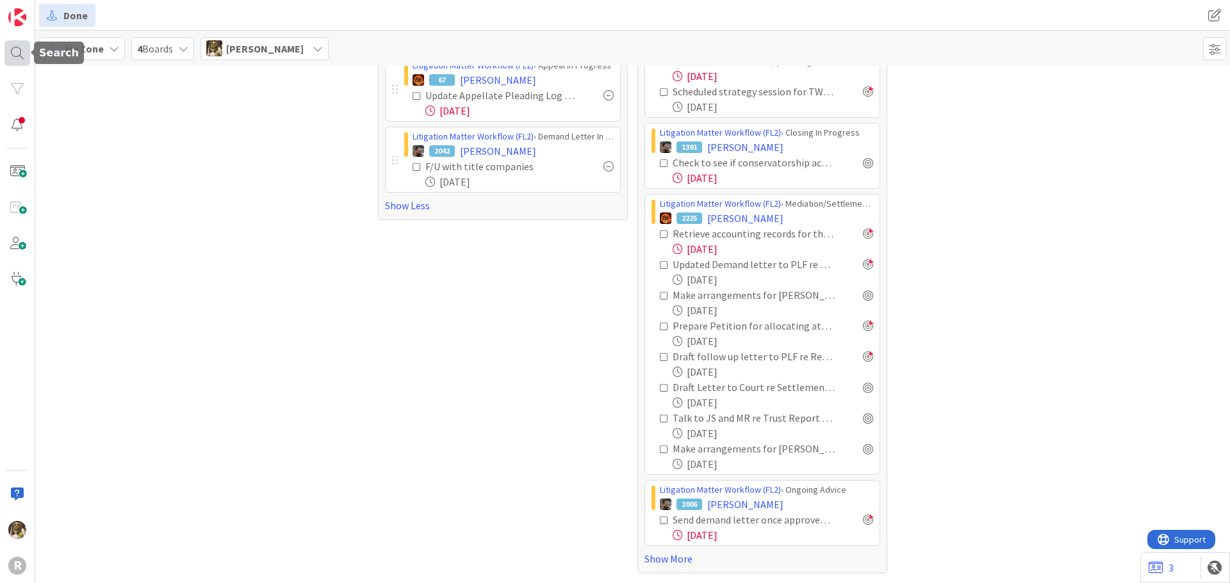
click at [12, 57] on div at bounding box center [17, 53] width 26 height 26
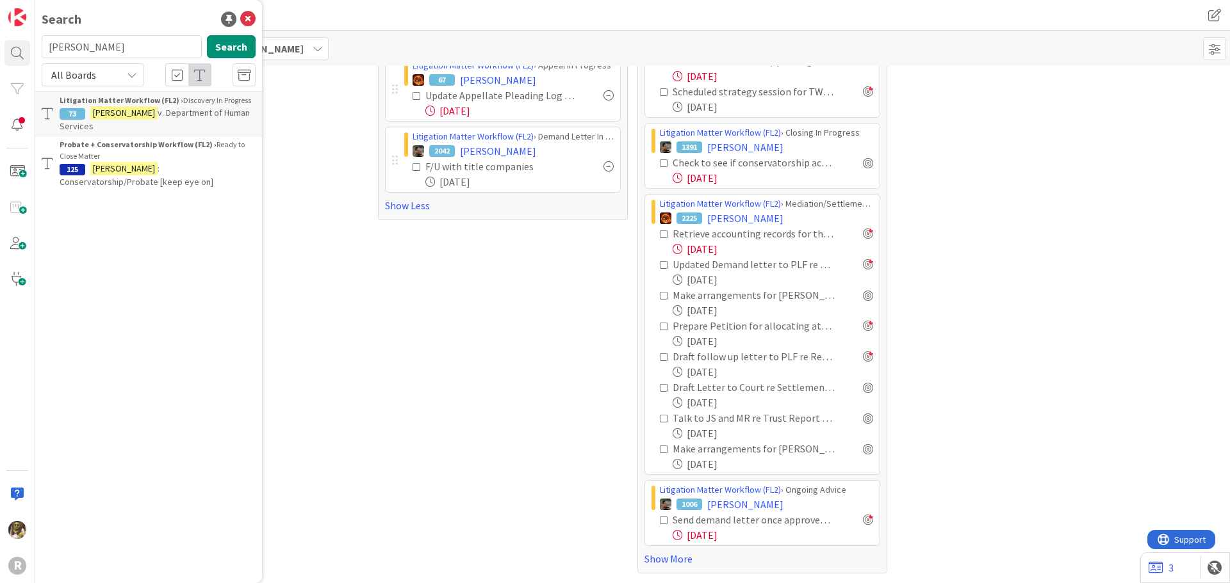
drag, startPoint x: 136, startPoint y: 47, endPoint x: -23, endPoint y: 53, distance: 159.6
click at [0, 53] on html "R Search [PERSON_NAME] Search All Boards Litigation Matter Workflow (FL2) › Dis…" at bounding box center [615, 291] width 1230 height 583
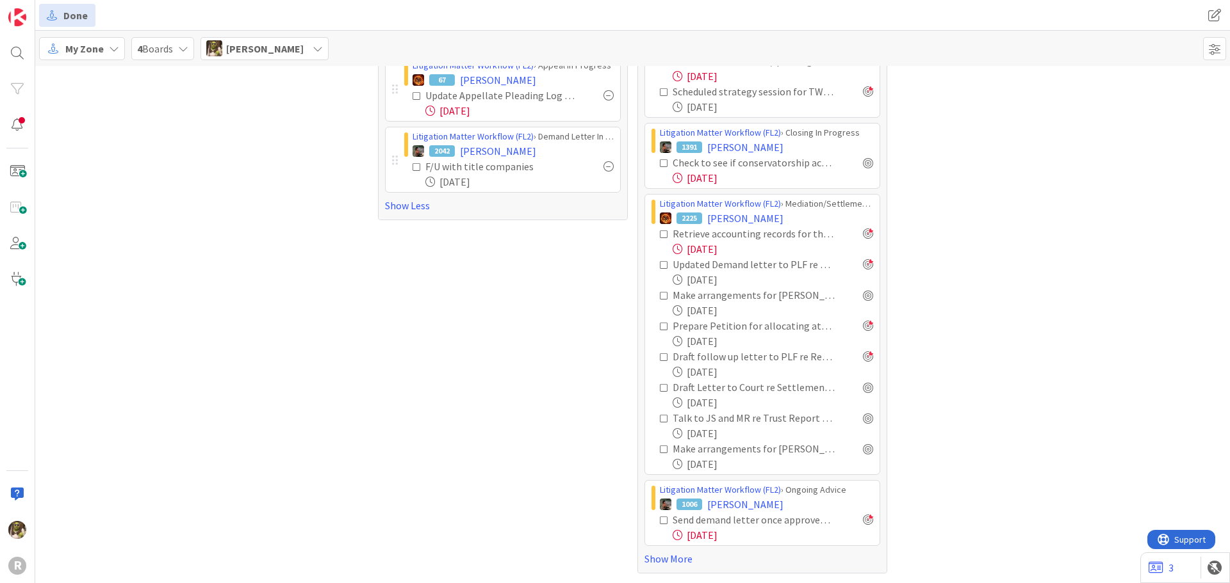
click at [86, 53] on span "My Zone" at bounding box center [84, 48] width 38 height 15
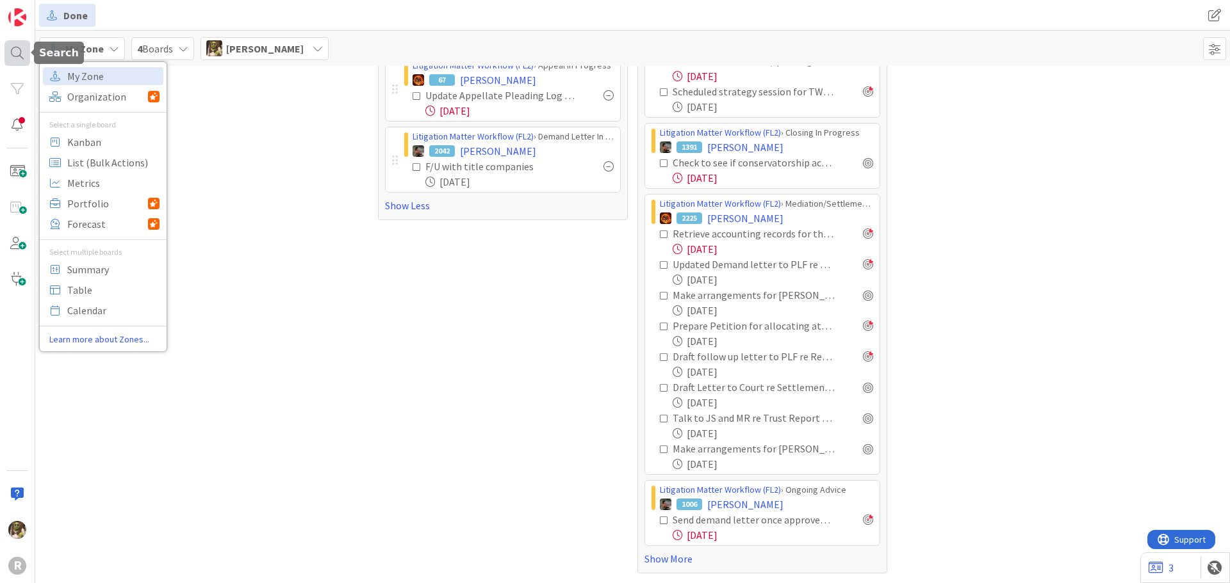
click at [26, 49] on div at bounding box center [17, 53] width 26 height 26
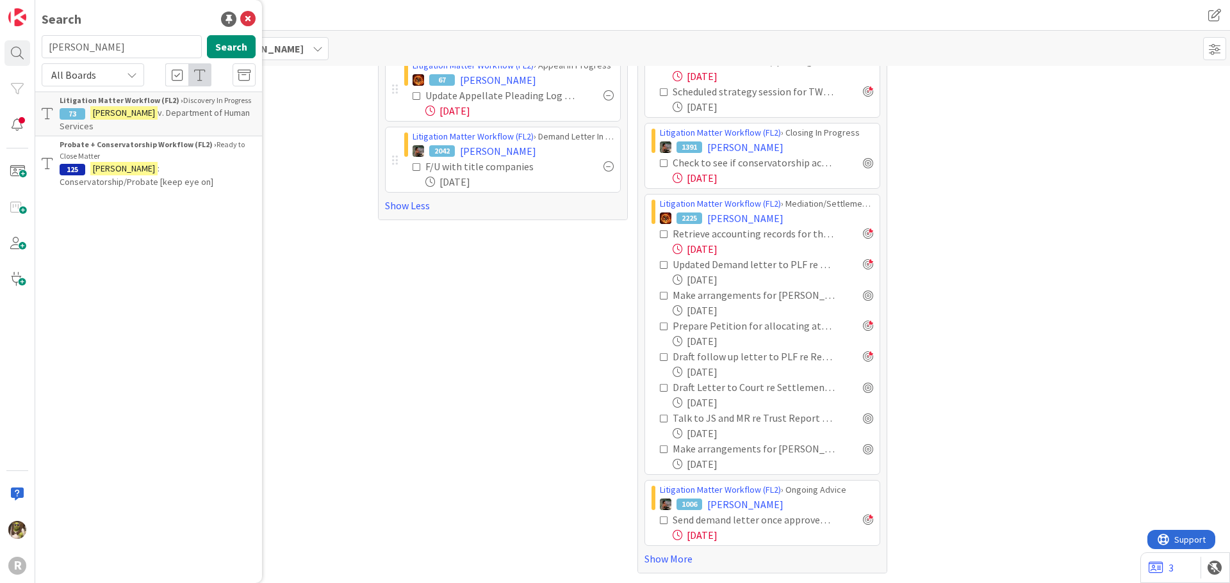
click at [113, 49] on input "[PERSON_NAME]" at bounding box center [122, 46] width 160 height 23
type input "k"
click at [235, 47] on button "Search" at bounding box center [231, 46] width 49 height 23
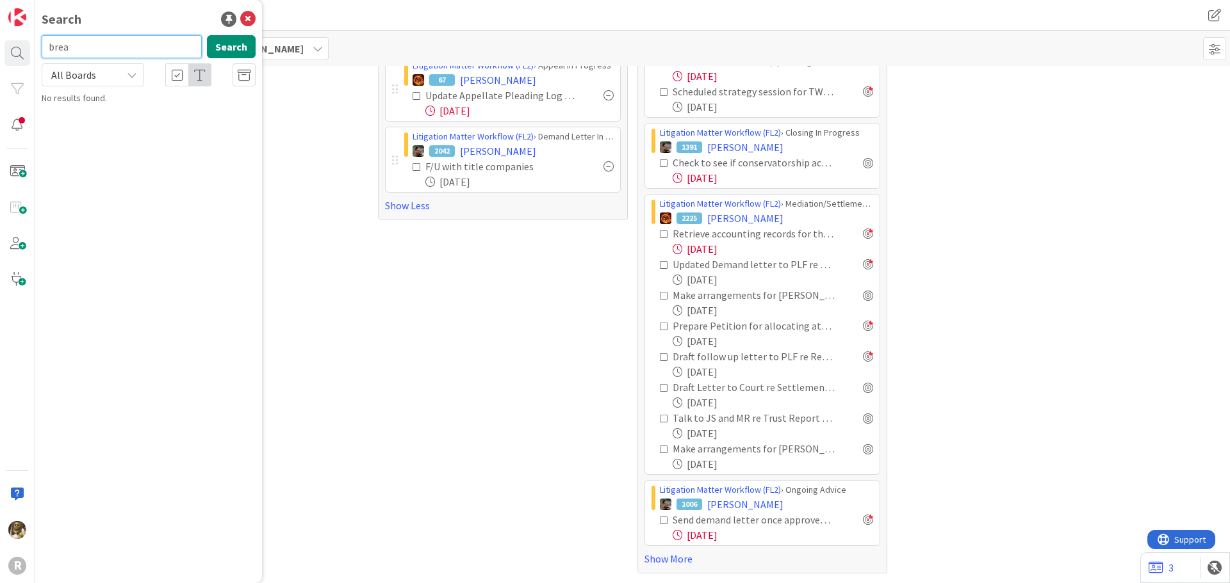
drag, startPoint x: 95, startPoint y: 46, endPoint x: 35, endPoint y: 46, distance: 60.2
click at [35, 46] on div "R Search brea Search All Boards No results found." at bounding box center [17, 291] width 35 height 583
drag, startPoint x: 18, startPoint y: 225, endPoint x: 117, endPoint y: 202, distance: 101.1
click at [19, 225] on div "R" at bounding box center [17, 291] width 35 height 583
click at [151, 46] on input "brea" at bounding box center [122, 46] width 160 height 23
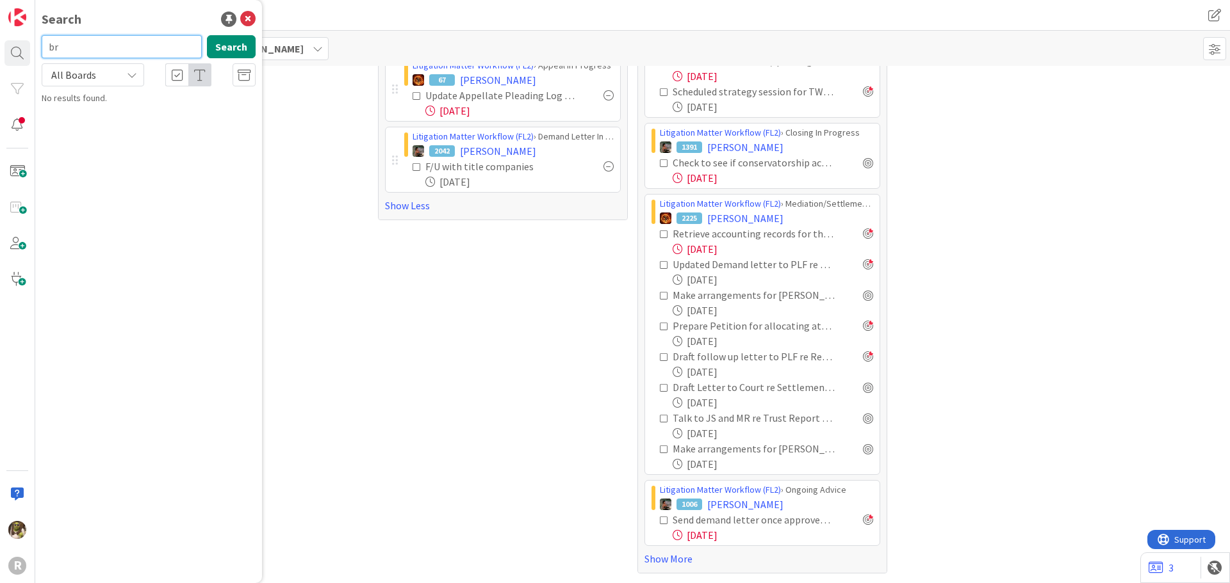
type input "b"
click at [245, 17] on icon at bounding box center [247, 19] width 15 height 15
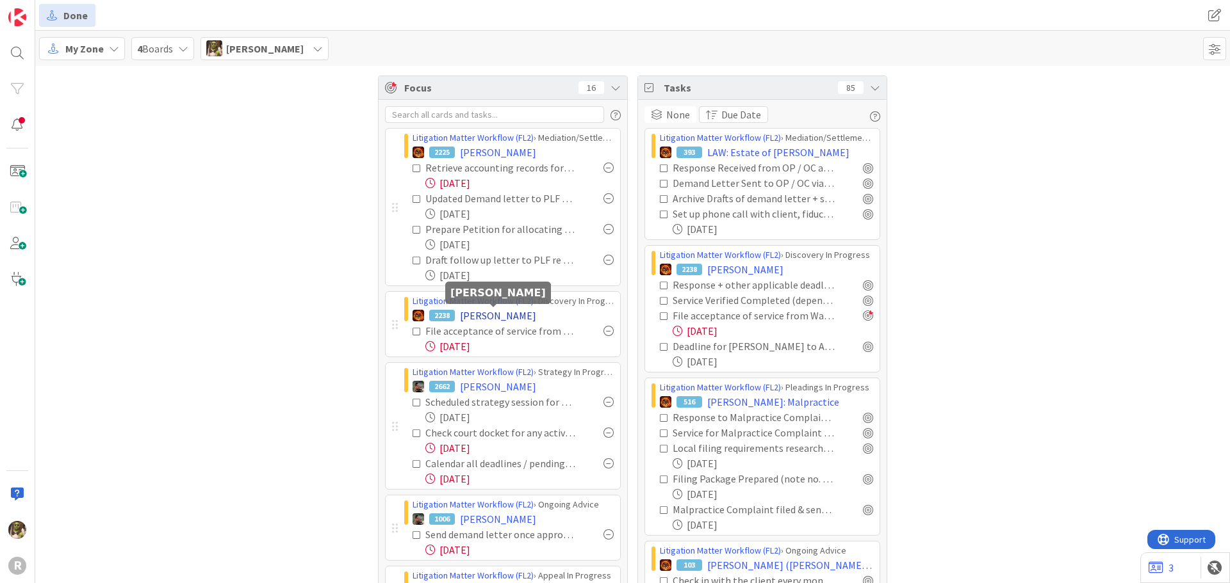
click at [487, 312] on span "[PERSON_NAME]" at bounding box center [498, 315] width 76 height 15
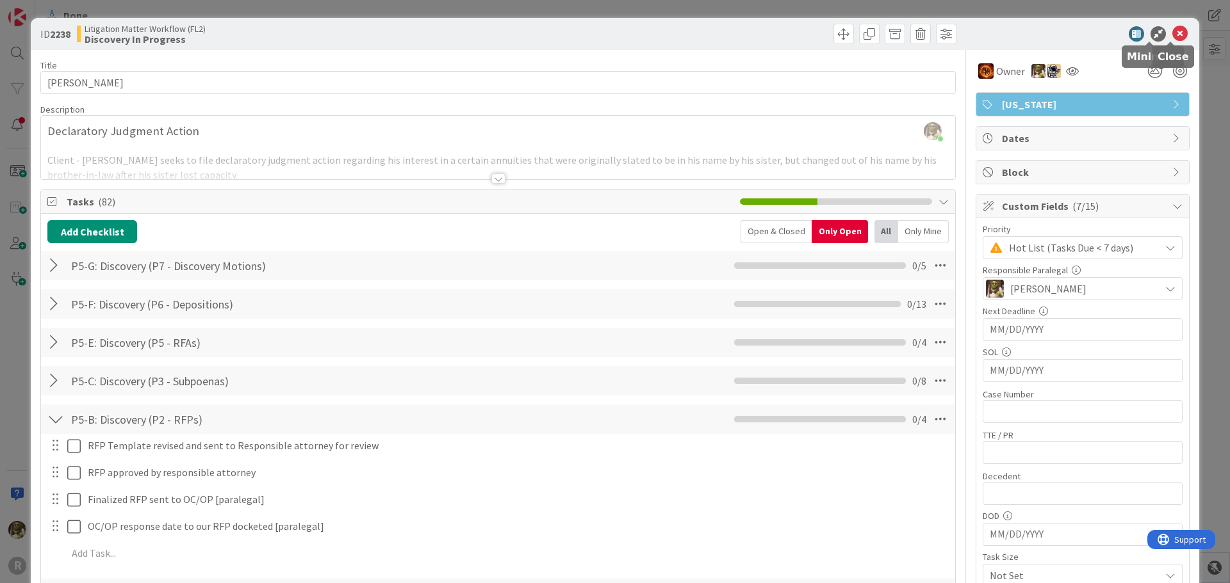
click at [1172, 33] on icon at bounding box center [1179, 33] width 15 height 15
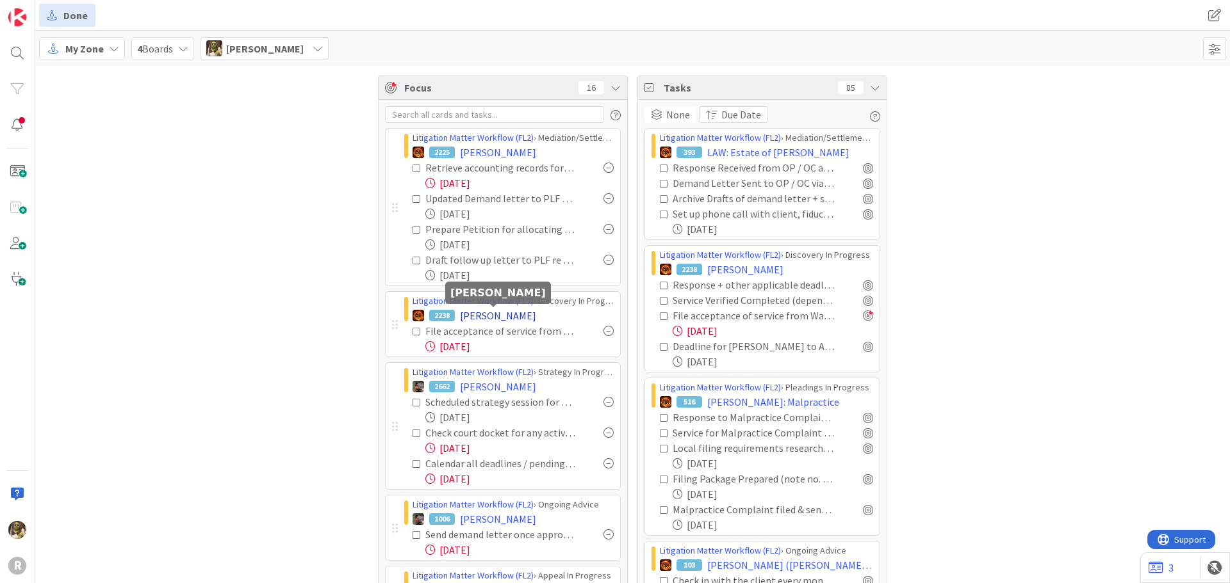
click at [494, 311] on span "[PERSON_NAME]" at bounding box center [498, 315] width 76 height 15
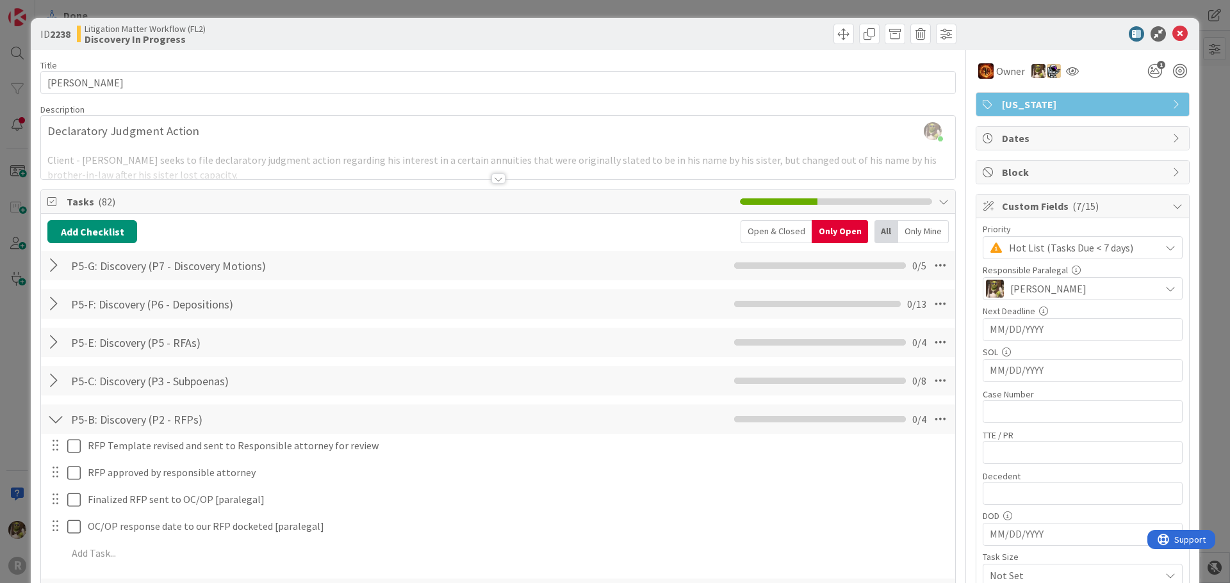
click at [494, 180] on div at bounding box center [498, 179] width 14 height 10
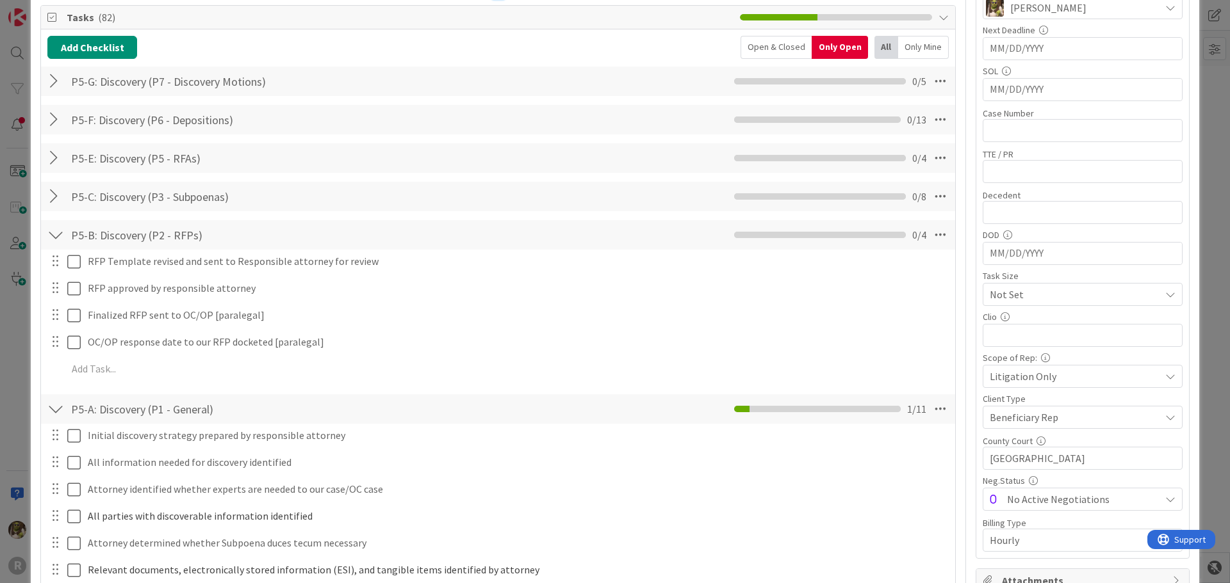
scroll to position [320, 0]
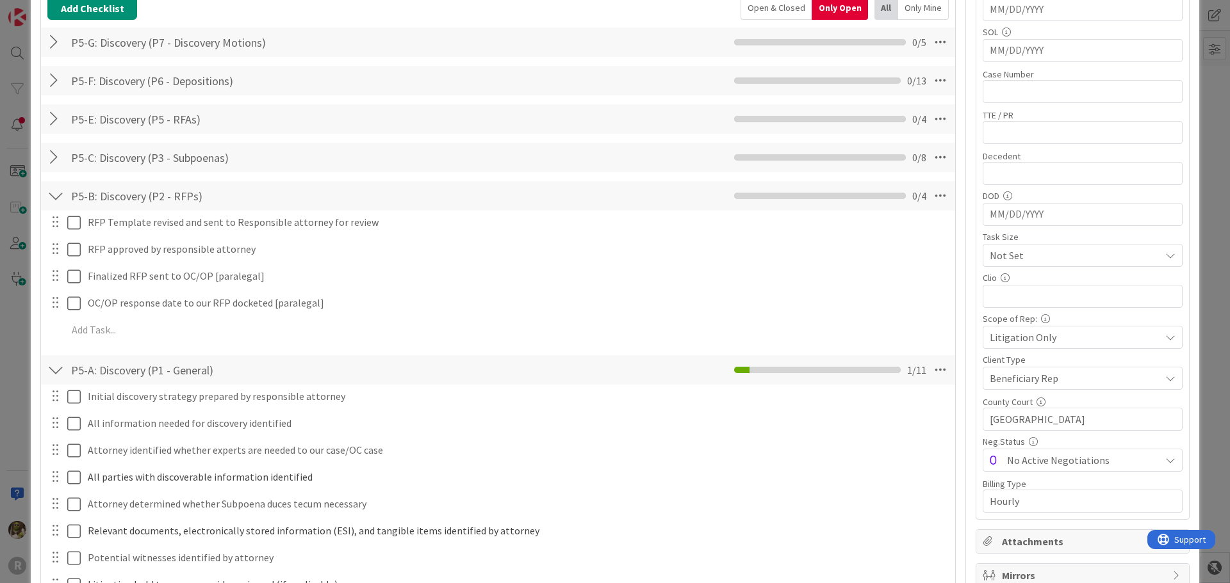
click at [56, 207] on div at bounding box center [55, 195] width 17 height 23
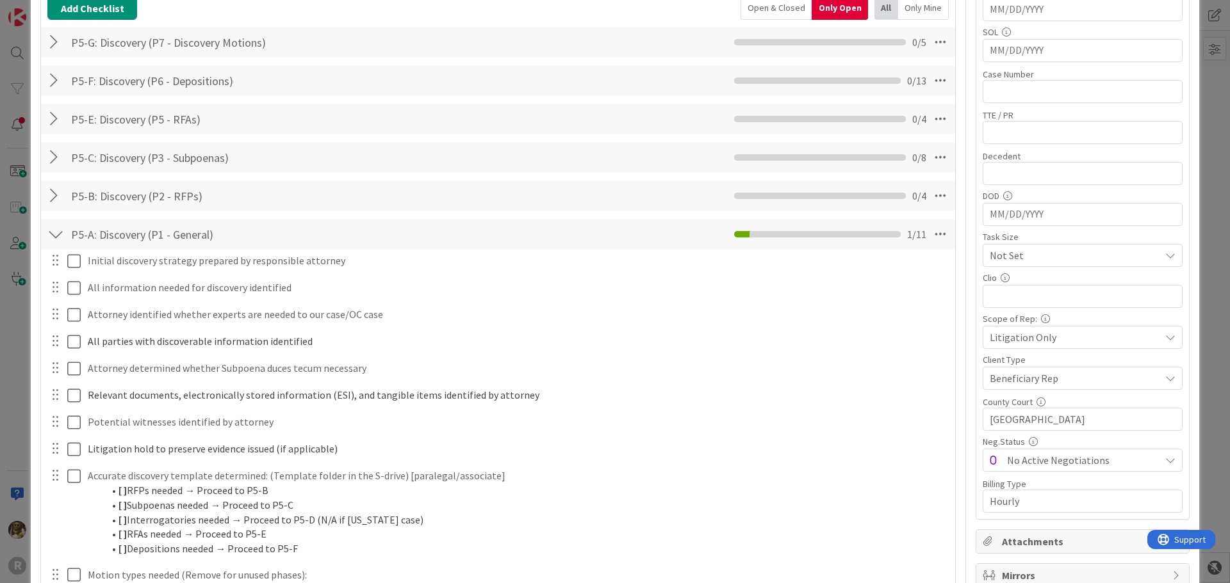
click at [59, 234] on div at bounding box center [55, 234] width 17 height 23
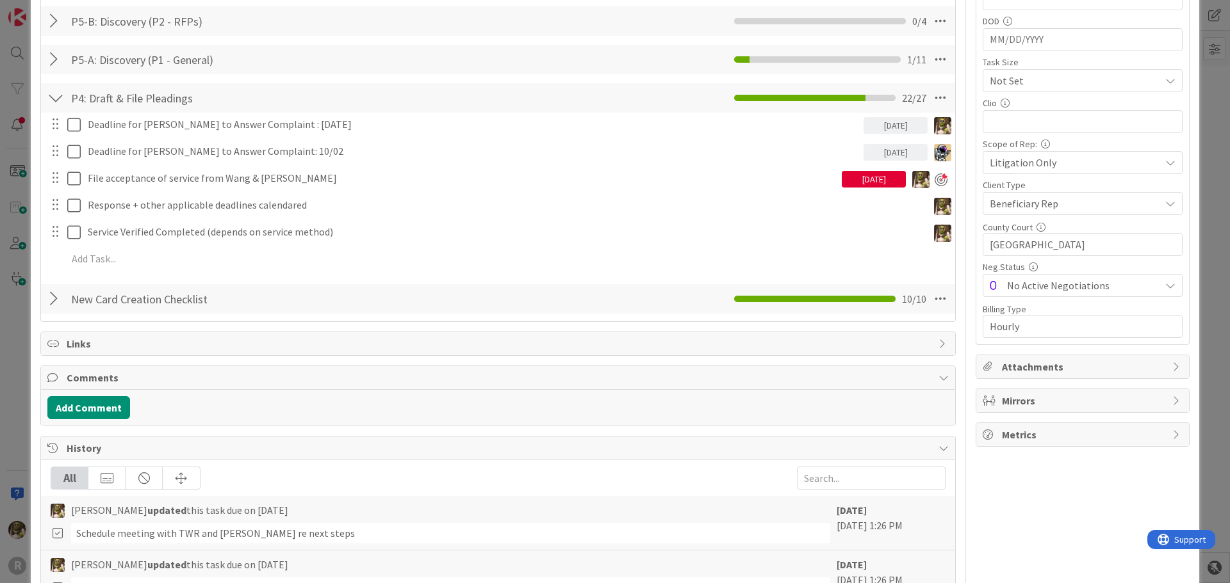
scroll to position [448, 0]
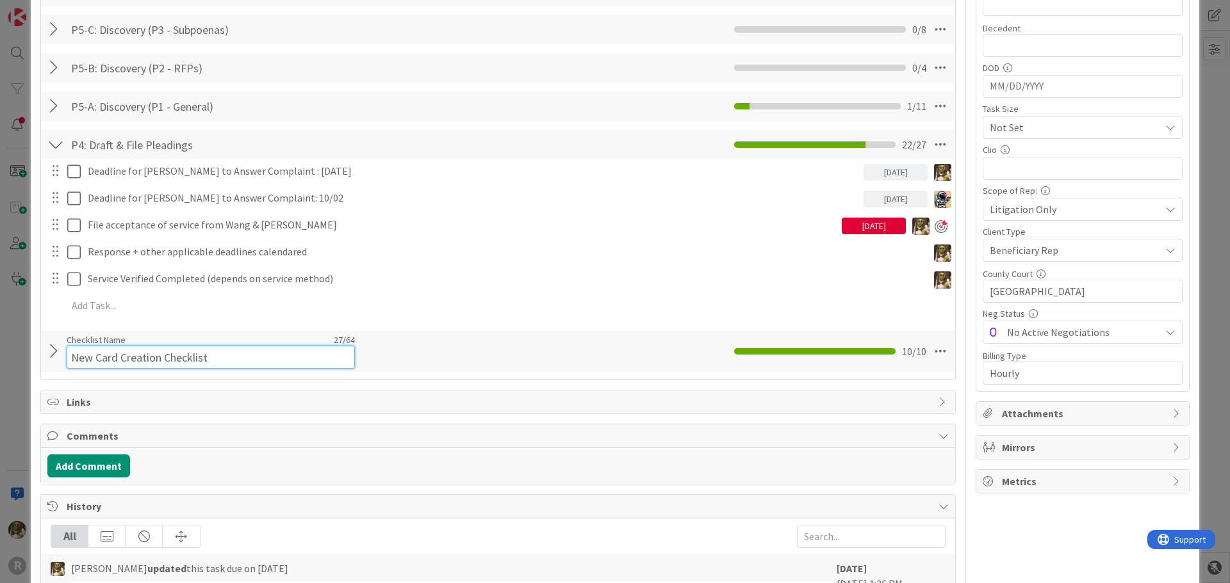
click at [77, 341] on div "Checklist Name 27 / 64 New Card Creation Checklist" at bounding box center [211, 351] width 288 height 35
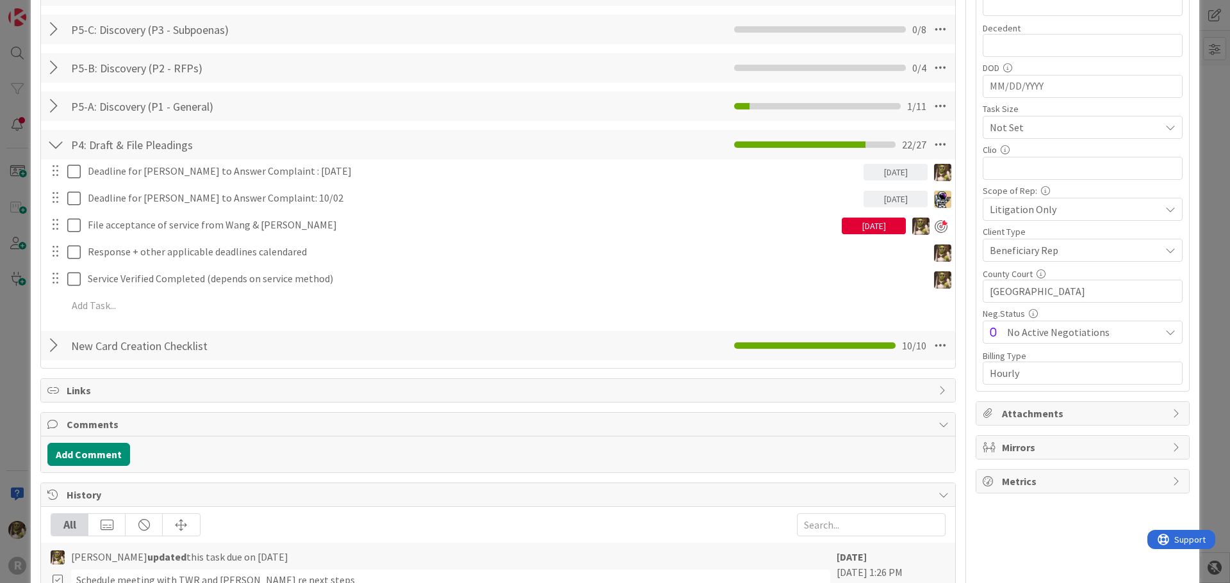
click at [53, 347] on div at bounding box center [55, 345] width 17 height 23
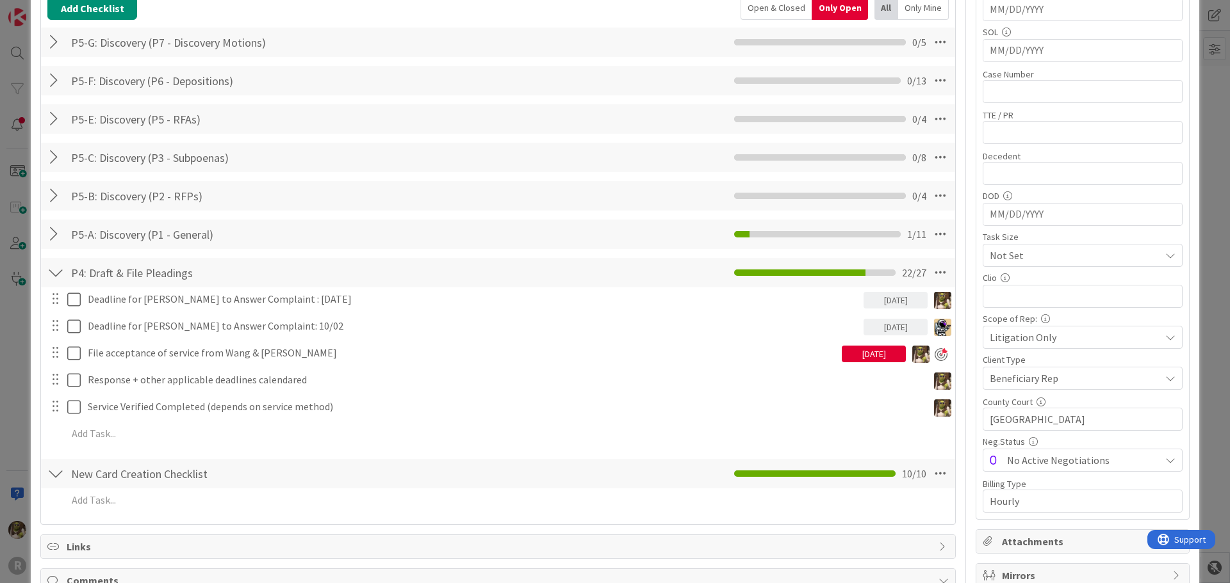
scroll to position [256, 0]
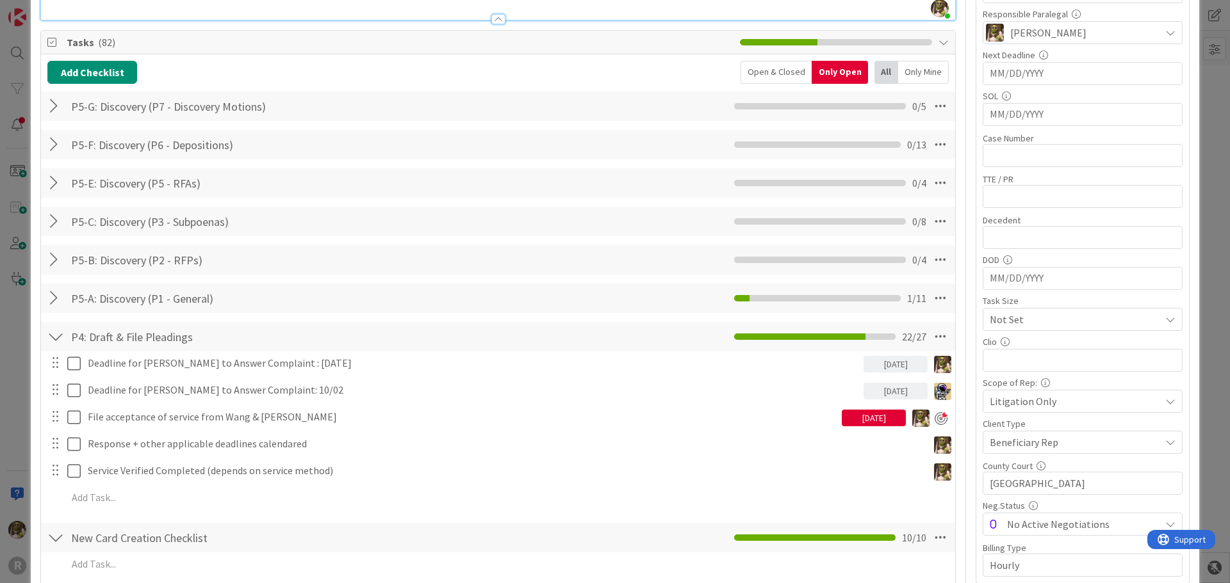
click at [45, 298] on div "P5-A: Discovery (P1 - General) Checklist Name 30 / 64 P5-A: Discovery (P1 - Gen…" at bounding box center [498, 298] width 914 height 29
click at [50, 297] on div at bounding box center [55, 298] width 17 height 23
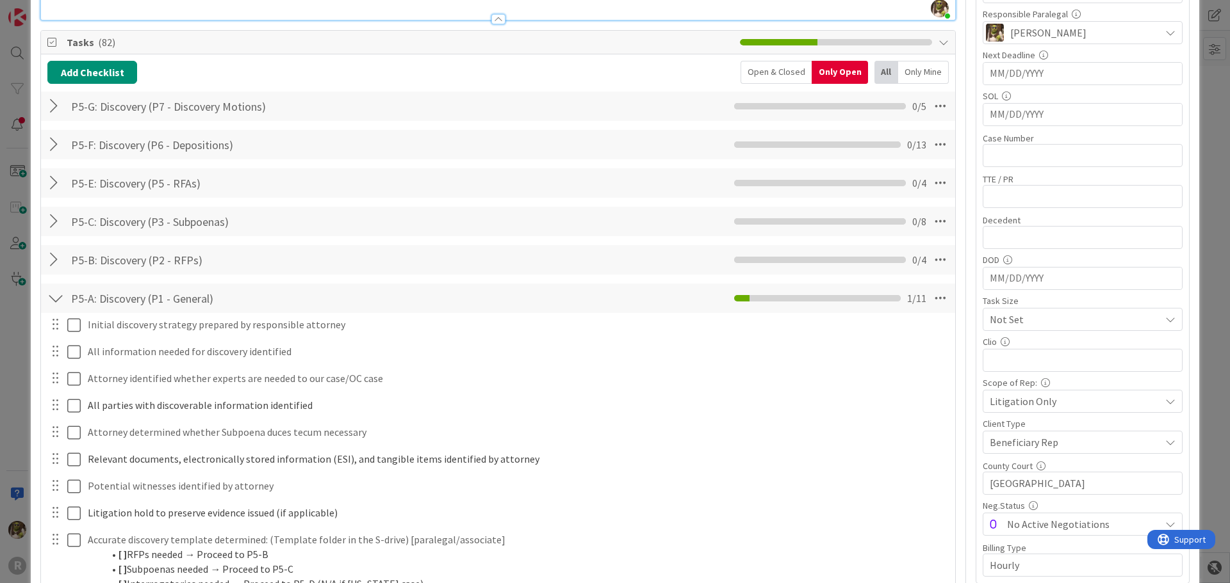
click at [50, 297] on div at bounding box center [55, 298] width 17 height 23
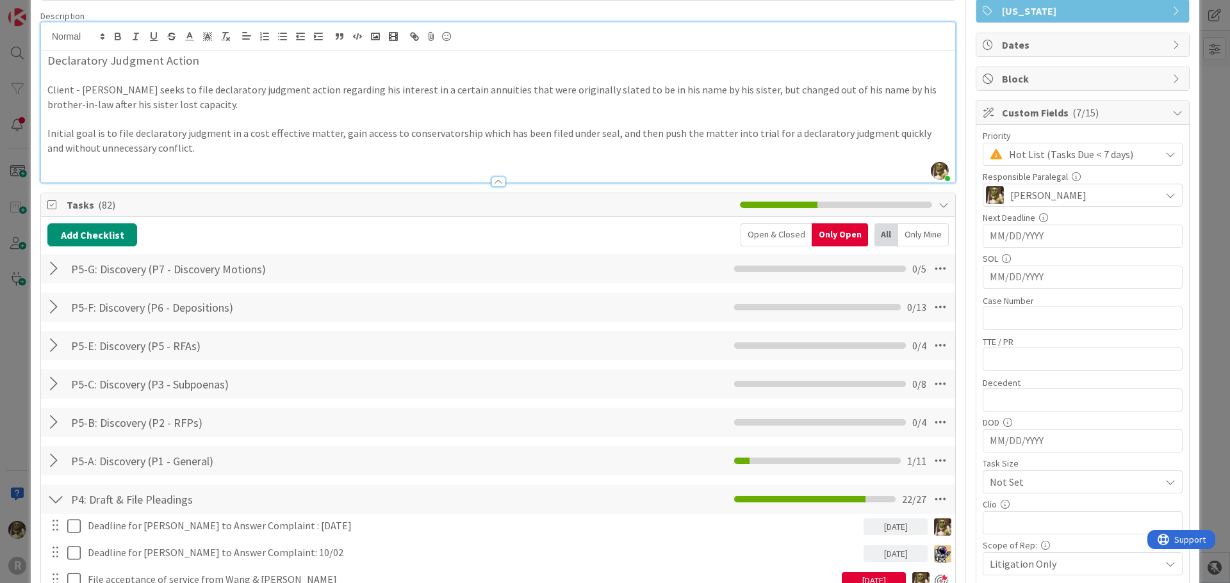
scroll to position [0, 0]
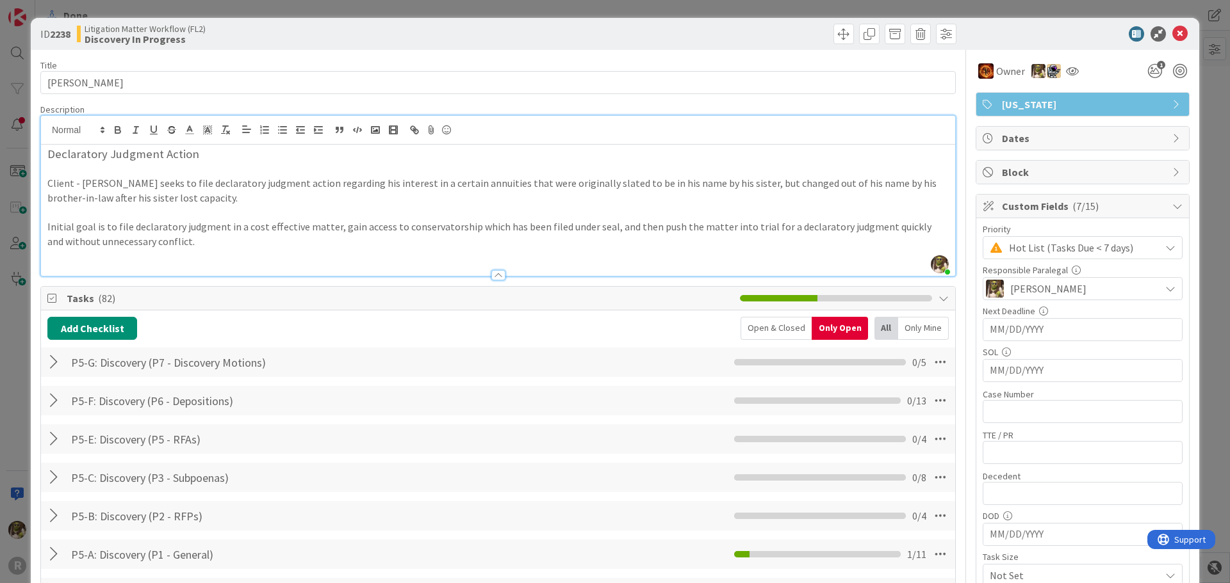
click at [138, 256] on p at bounding box center [497, 256] width 901 height 15
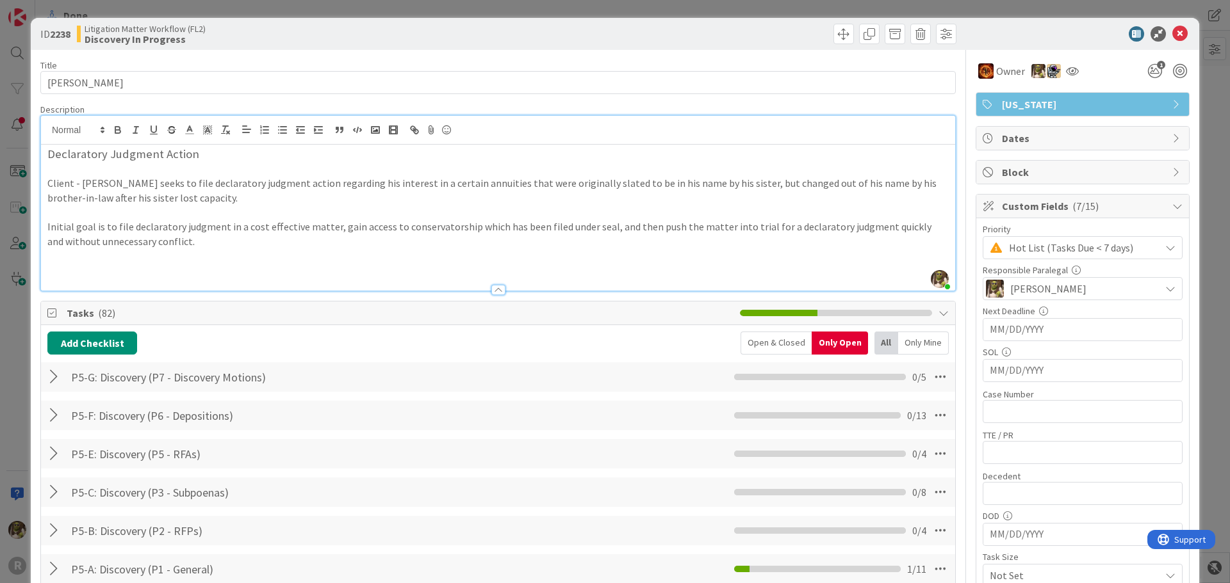
scroll to position [512, 0]
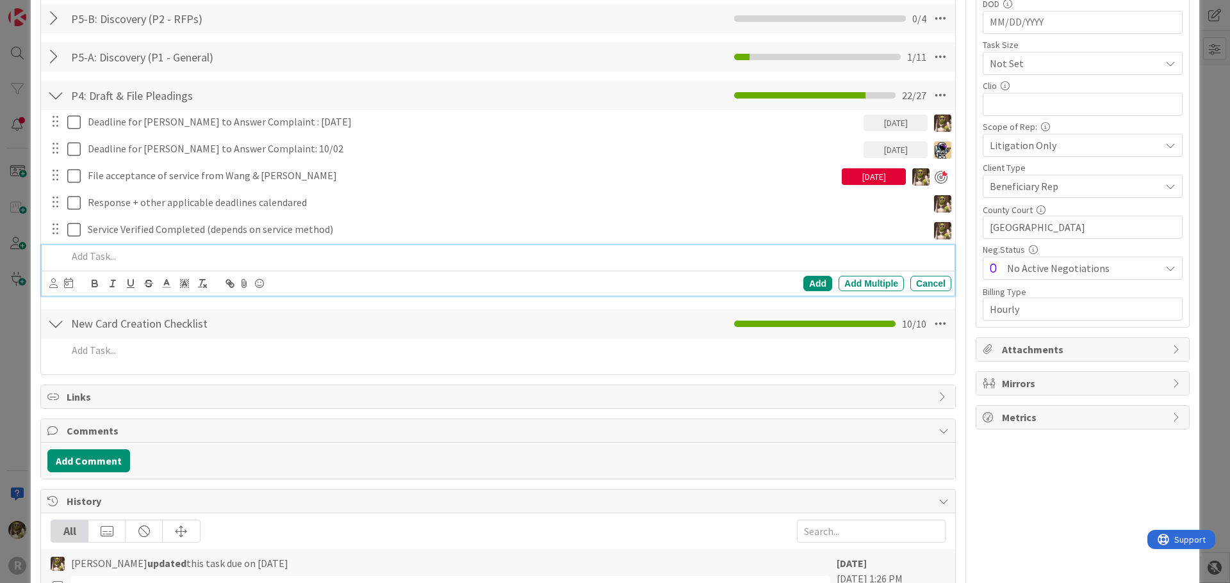
click at [109, 265] on div at bounding box center [506, 256] width 889 height 22
click at [922, 286] on div "Cancel" at bounding box center [930, 283] width 41 height 15
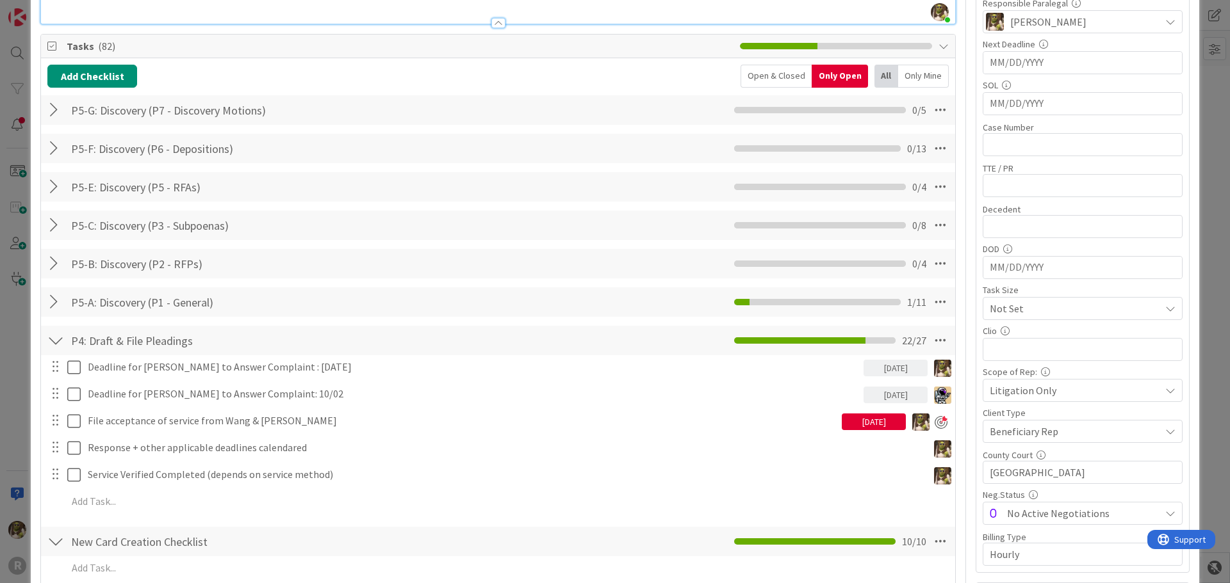
scroll to position [256, 0]
